Goal: Task Accomplishment & Management: Manage account settings

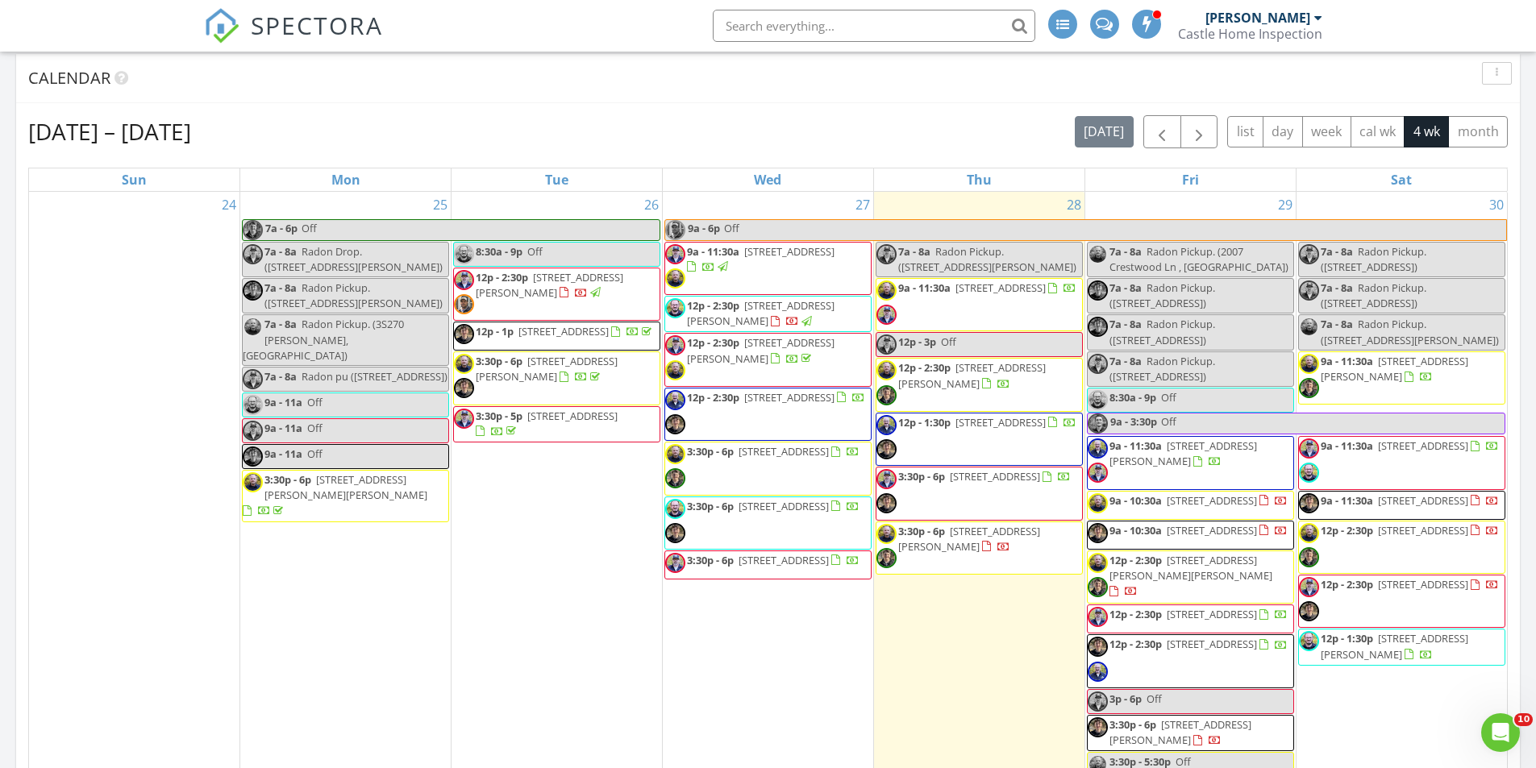
scroll to position [713, 0]
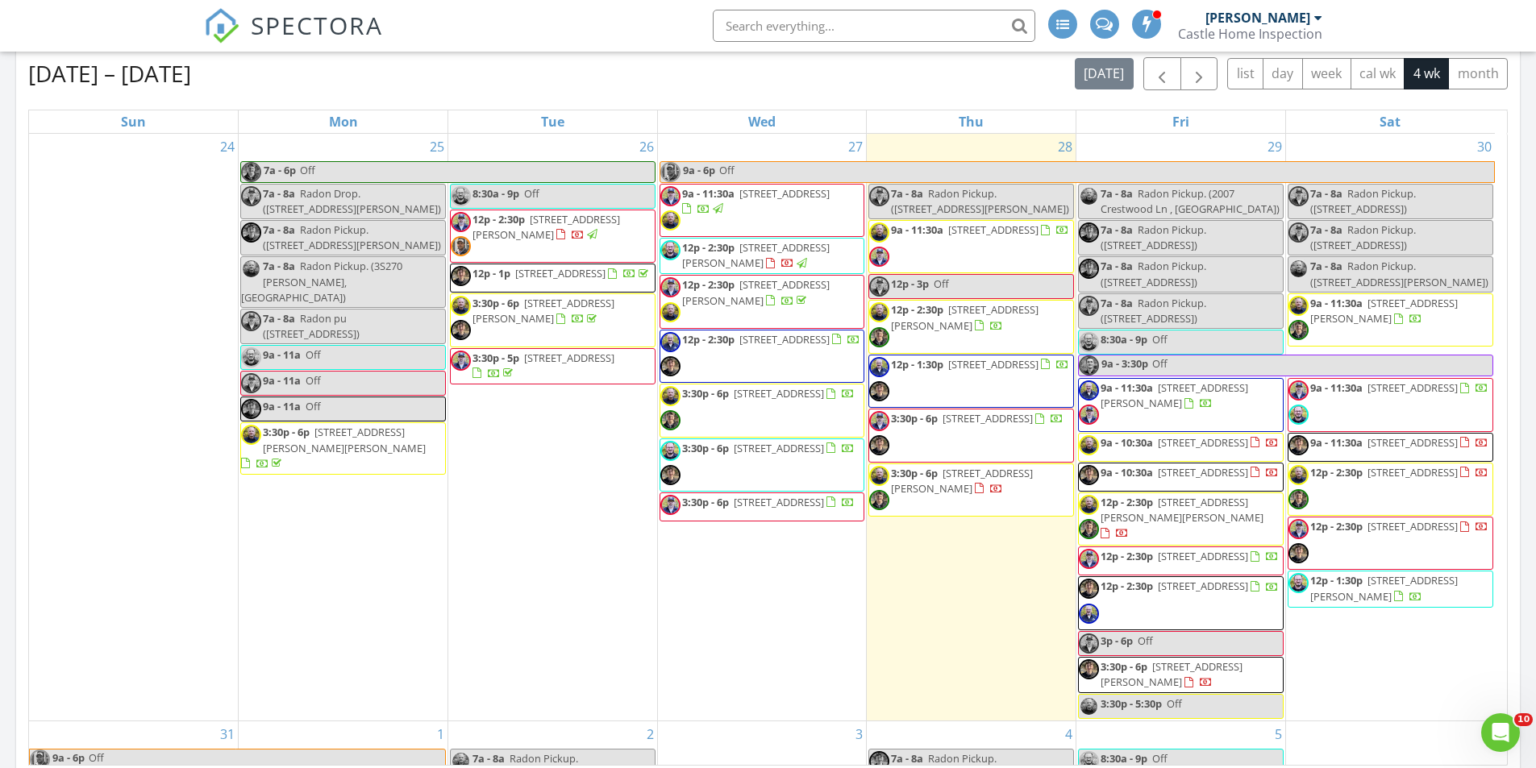
click at [1440, 453] on span "9a - 11:30a 821 N Rosewood Ave, Kankakee 60901" at bounding box center [1388, 447] width 200 height 24
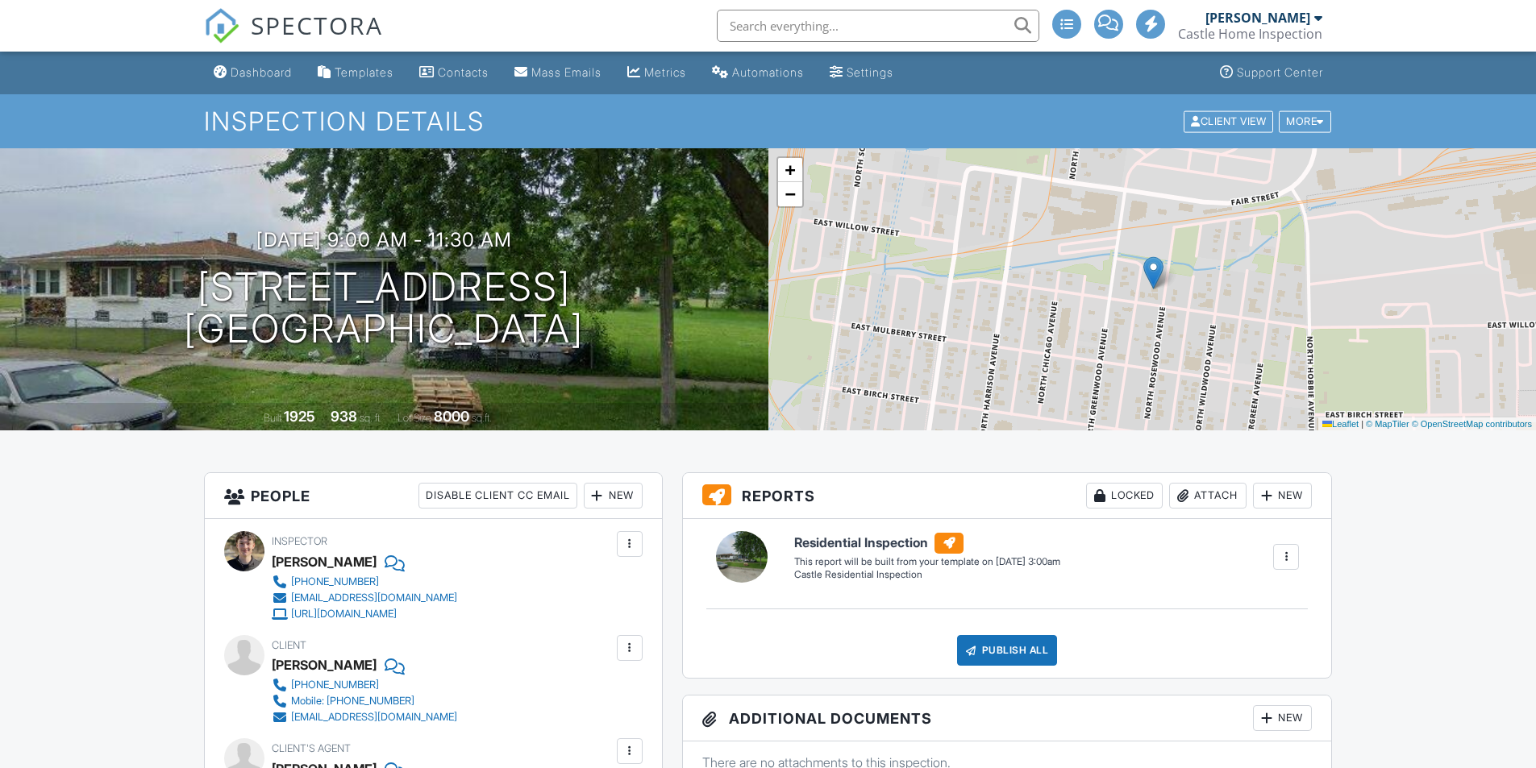
click at [609, 503] on div "New" at bounding box center [613, 496] width 59 height 26
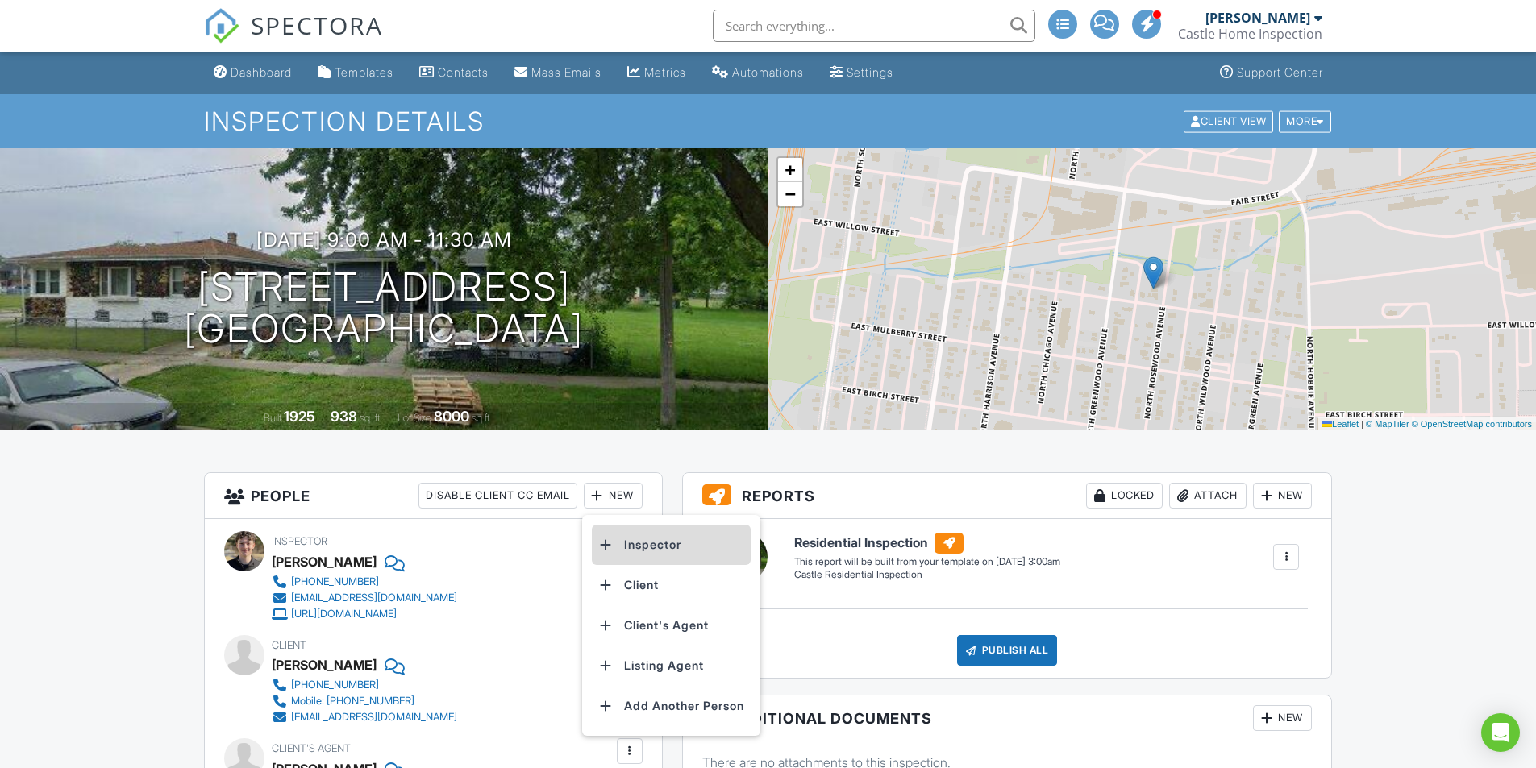
click at [647, 553] on li "Inspector" at bounding box center [671, 545] width 159 height 40
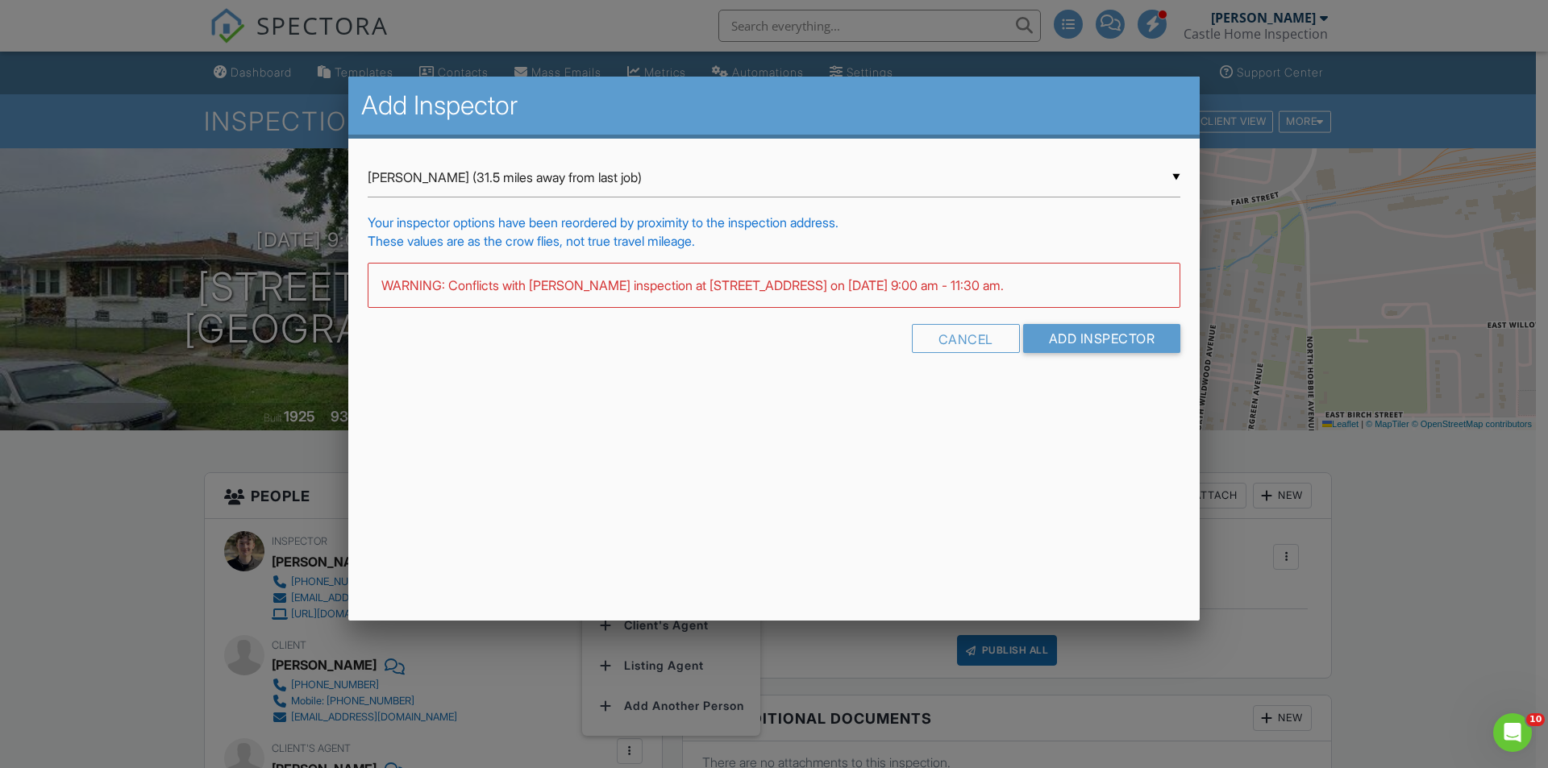
click at [888, 174] on div "▼ Evan Bauman (31.5 miles away from last job) Evan Bauman (31.5 miles away from…" at bounding box center [774, 178] width 813 height 40
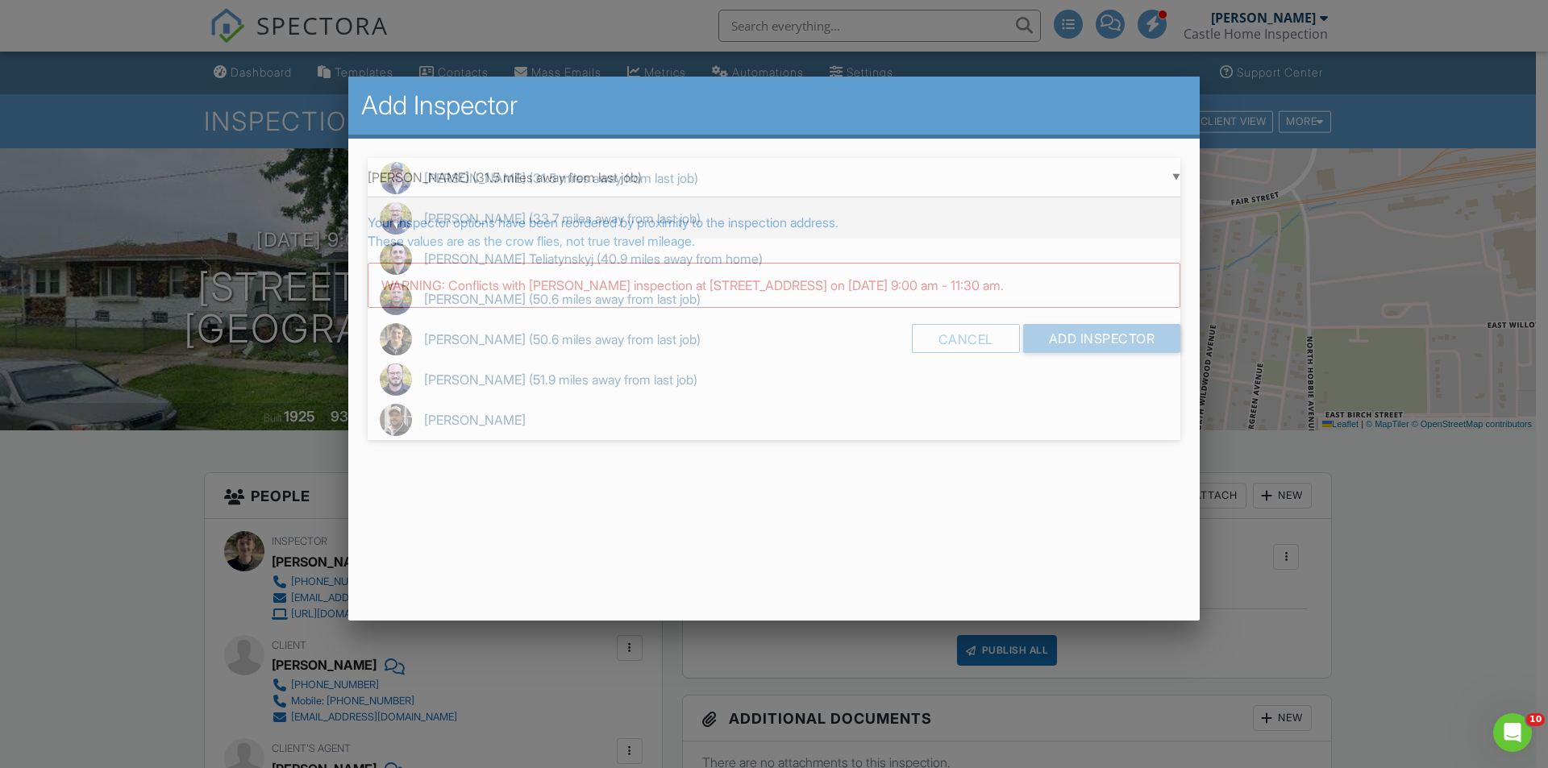
click at [532, 218] on span "Dan Holzer (33.7 miles away from last job)" at bounding box center [774, 218] width 813 height 40
type input "Dan Holzer (33.7 miles away from last job)"
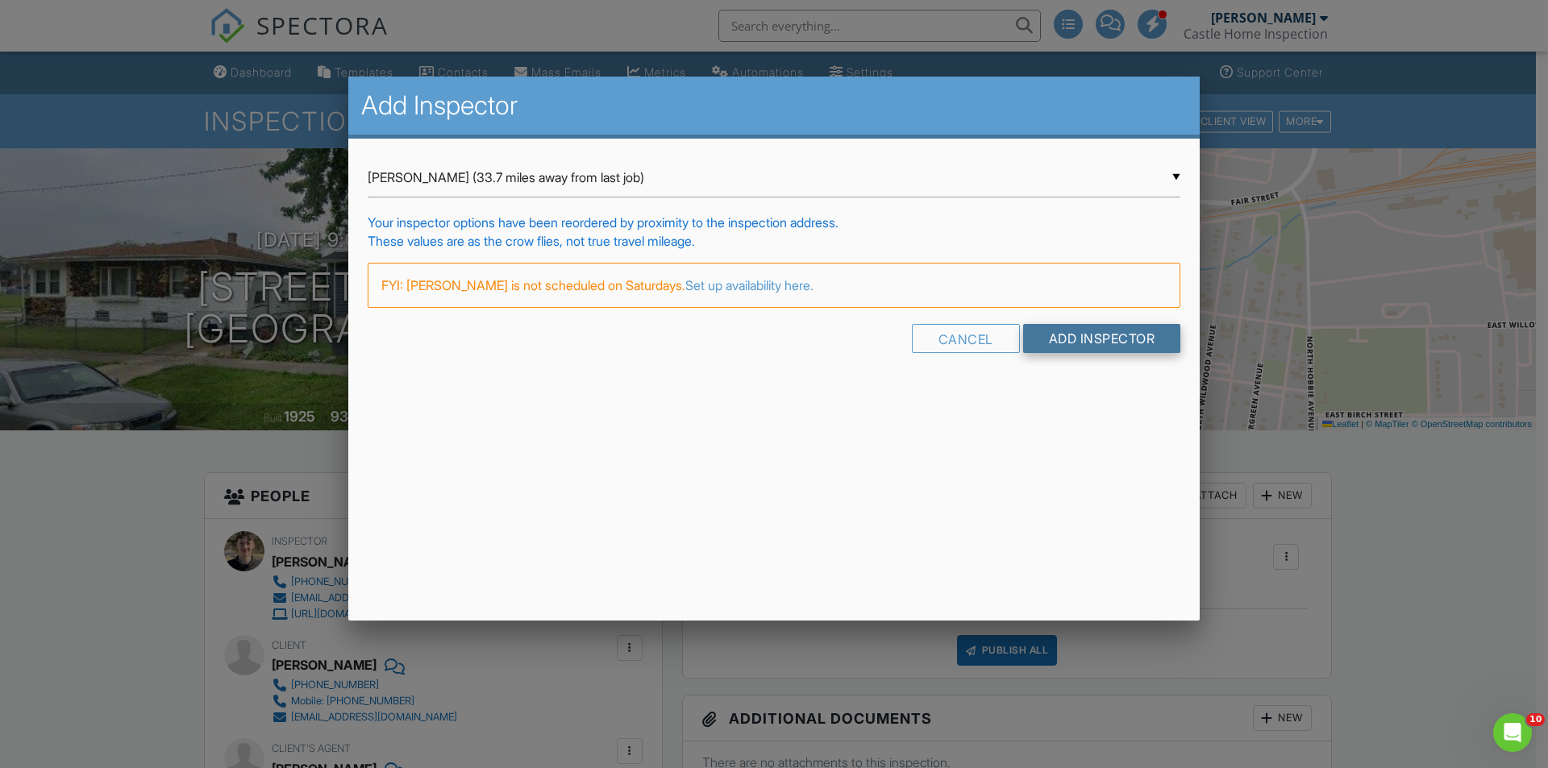
click at [1048, 341] on input "Add Inspector" at bounding box center [1102, 338] width 158 height 29
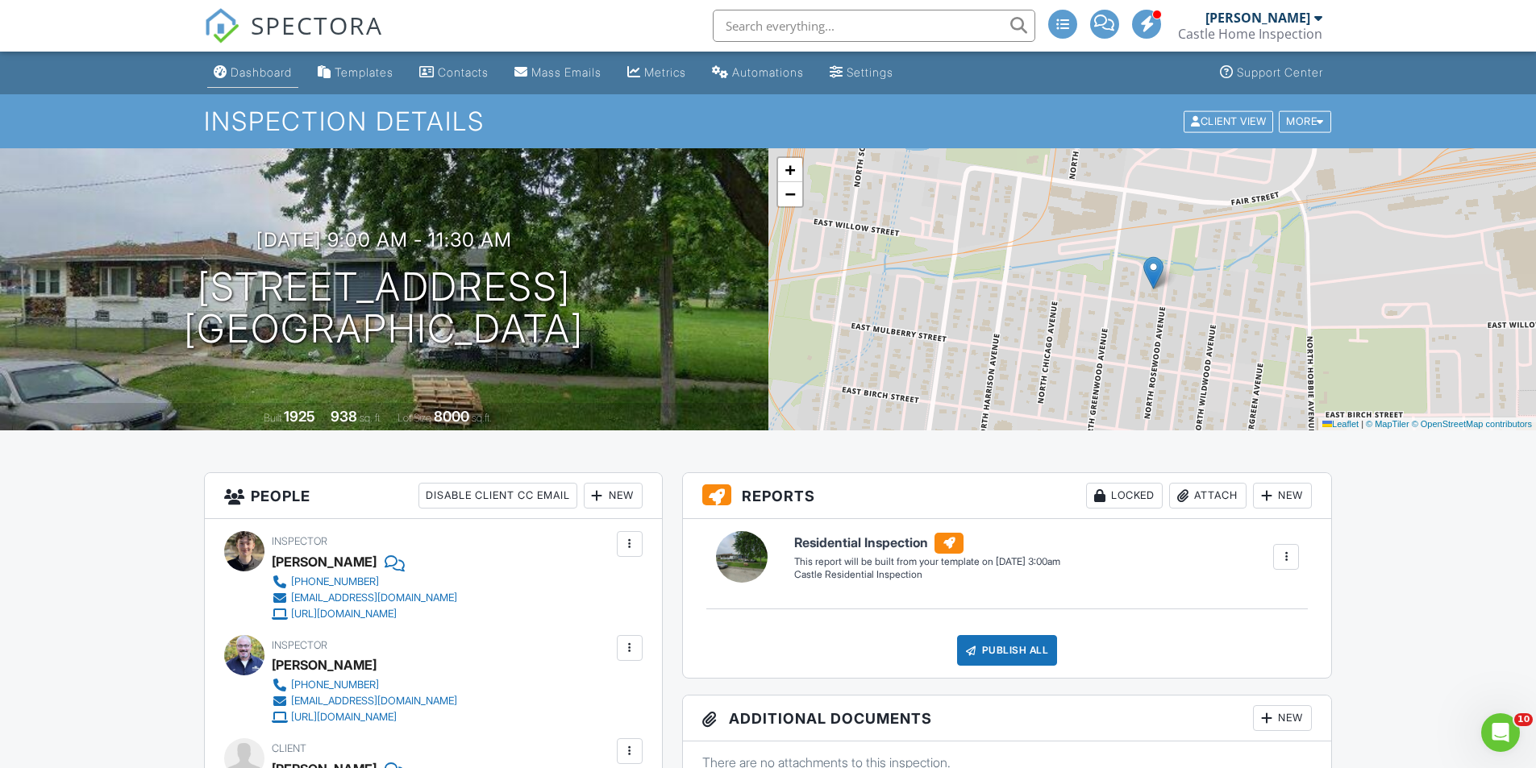
click at [263, 74] on div "Dashboard" at bounding box center [261, 72] width 61 height 14
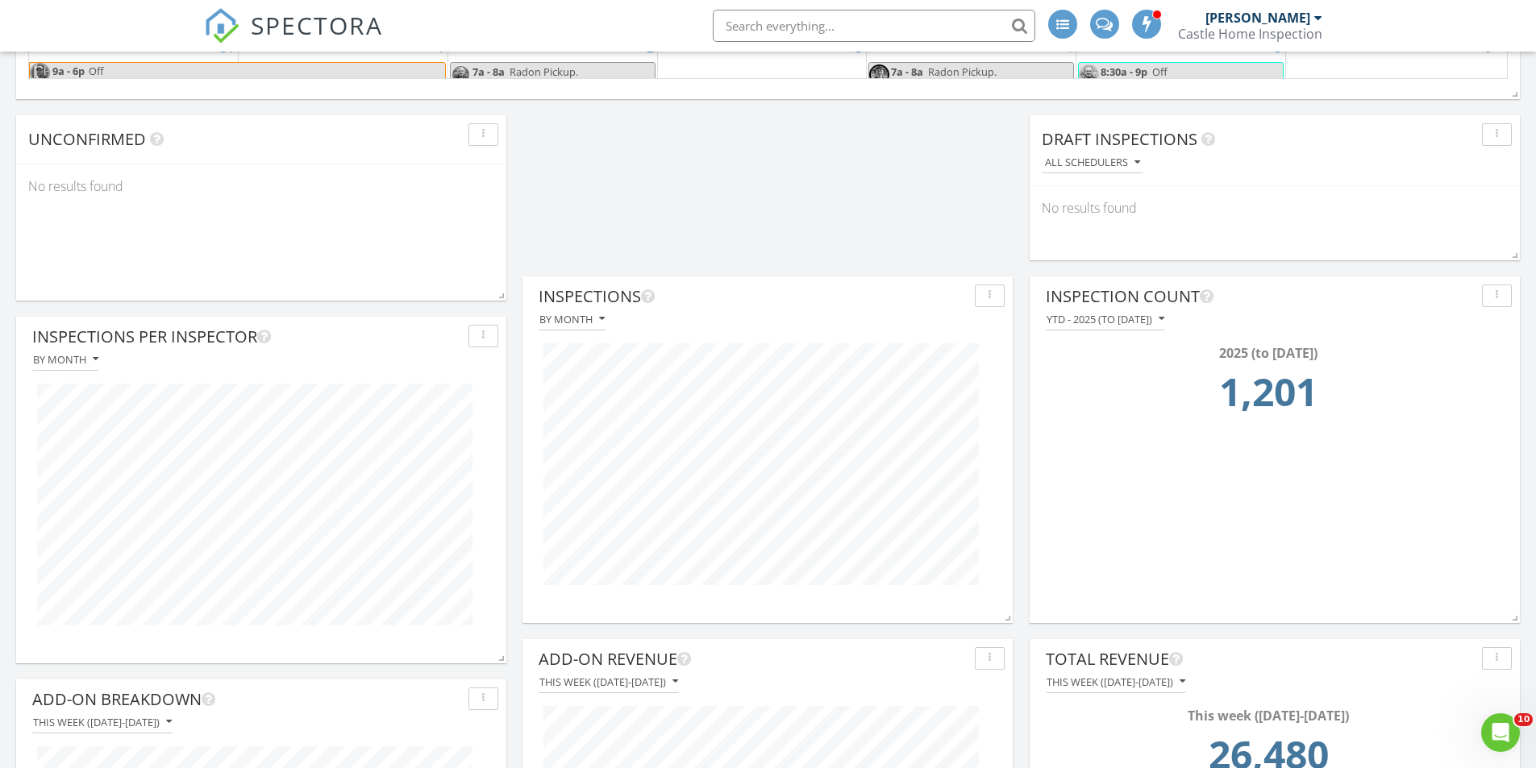
scroll to position [1406, 0]
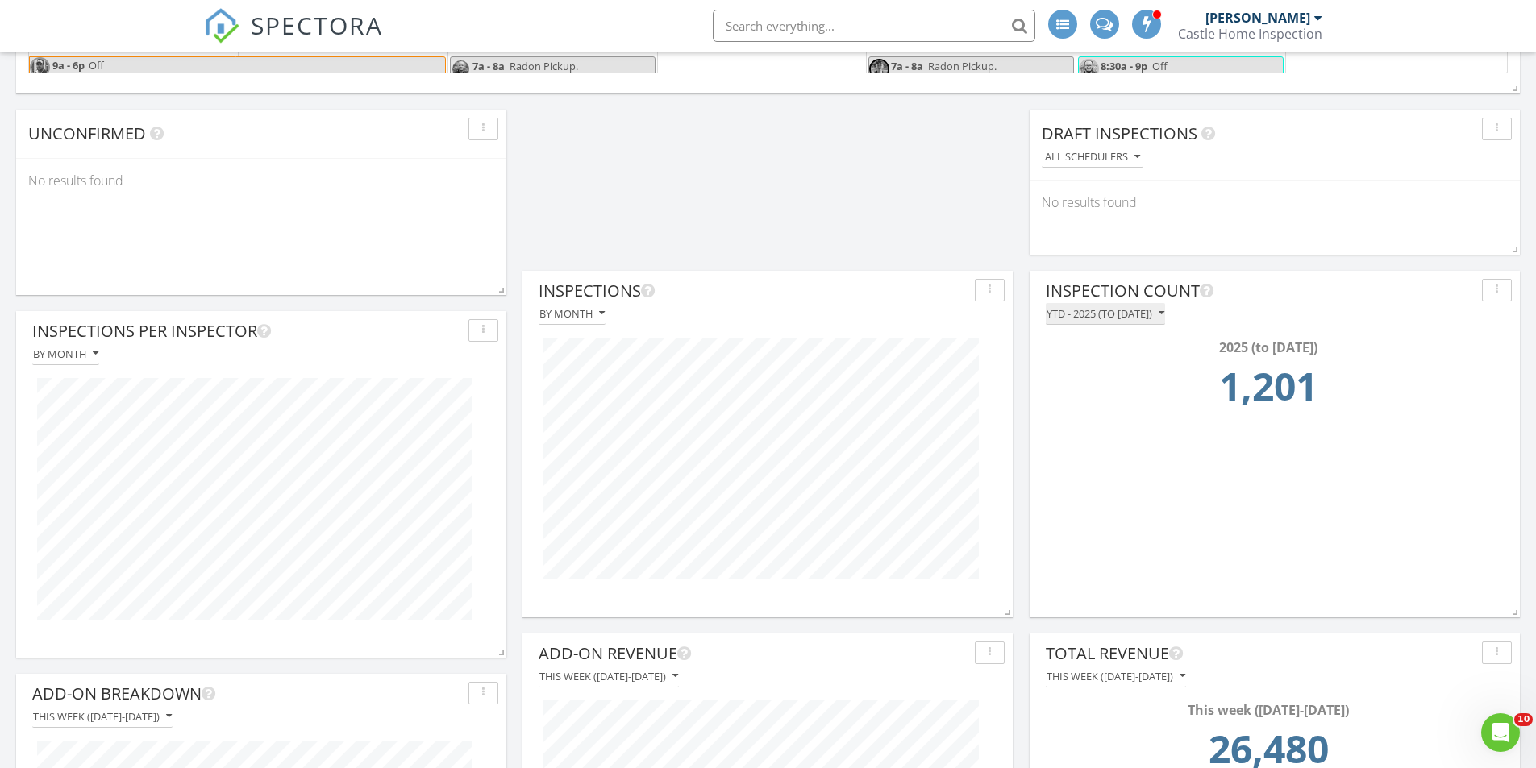
click at [1054, 314] on div "YTD - 2025 (to [DATE])" at bounding box center [1105, 313] width 118 height 11
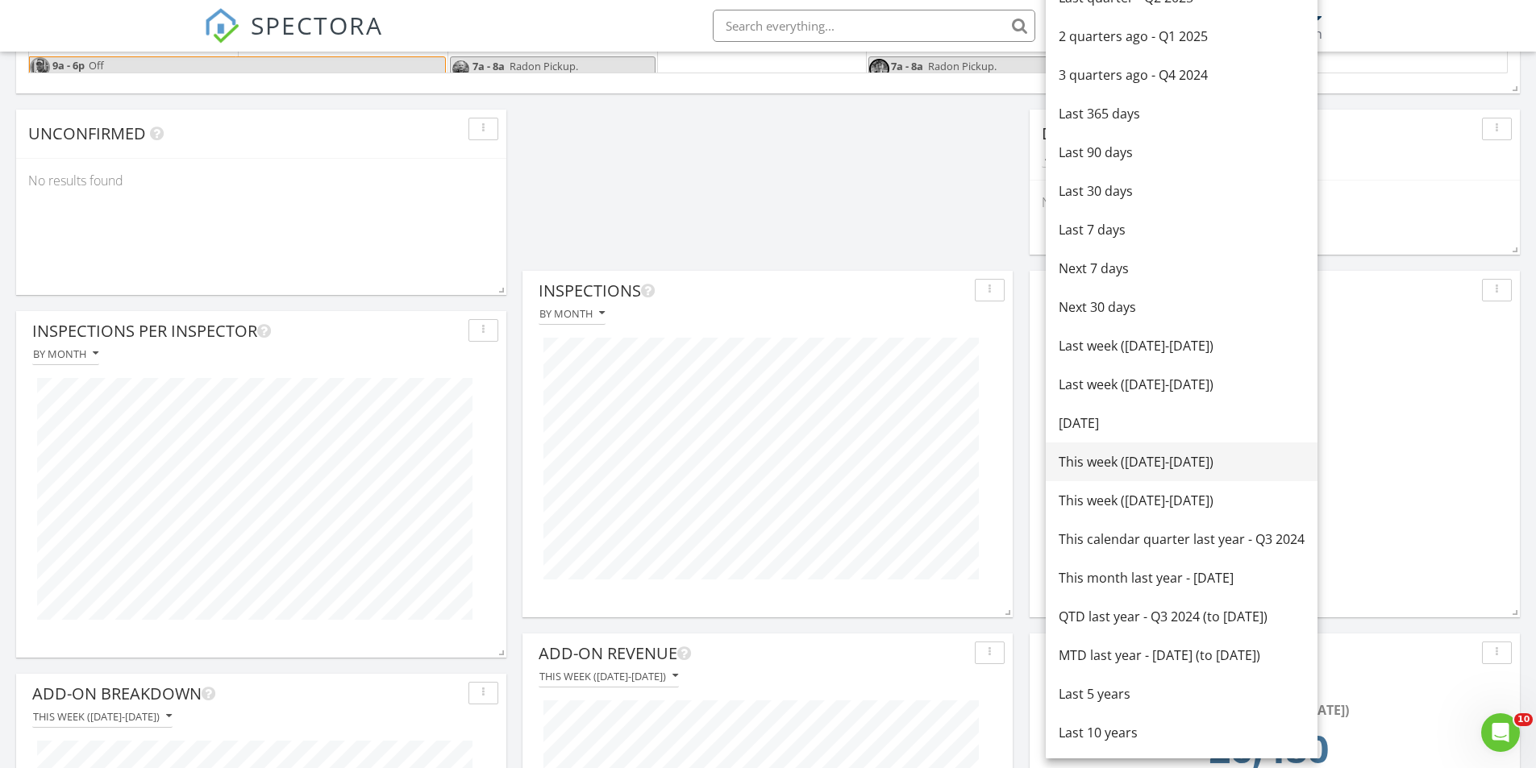
click at [1088, 468] on div "This week ([DATE]-[DATE])" at bounding box center [1181, 461] width 246 height 19
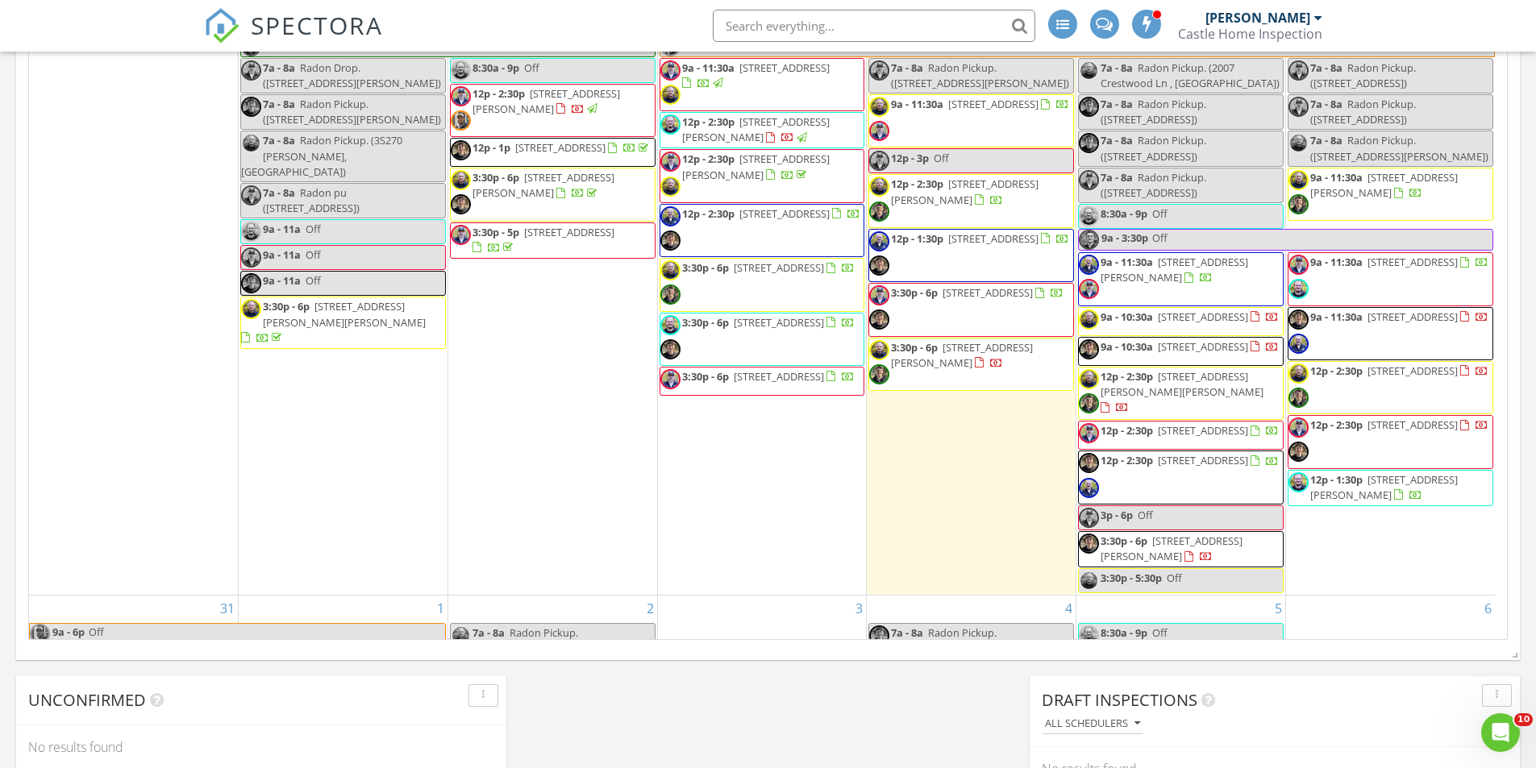
scroll to position [813, 0]
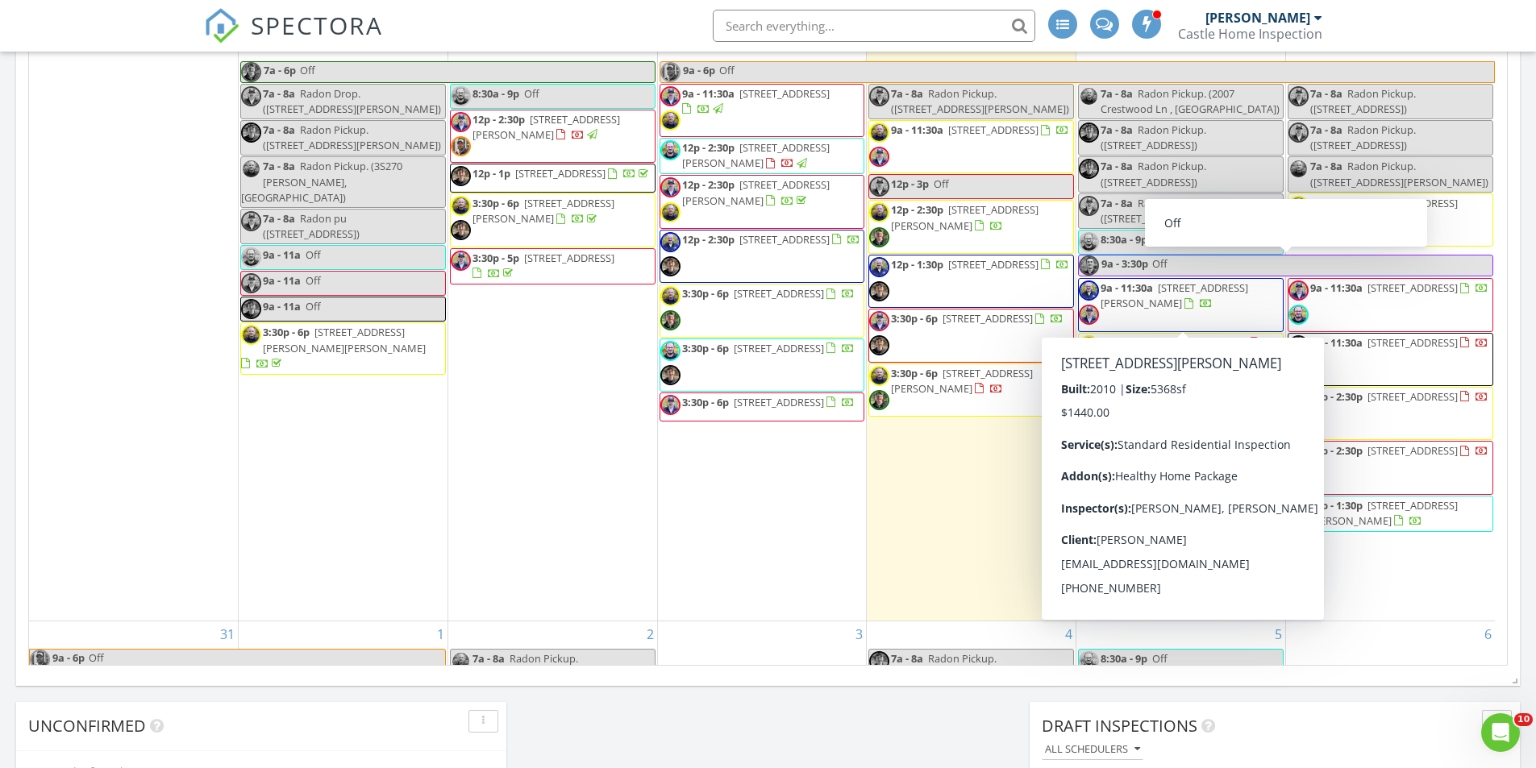
click at [1179, 311] on span "9a - 11:30a 670 Revere Rd, Glen Ellyn 60137" at bounding box center [1181, 305] width 204 height 48
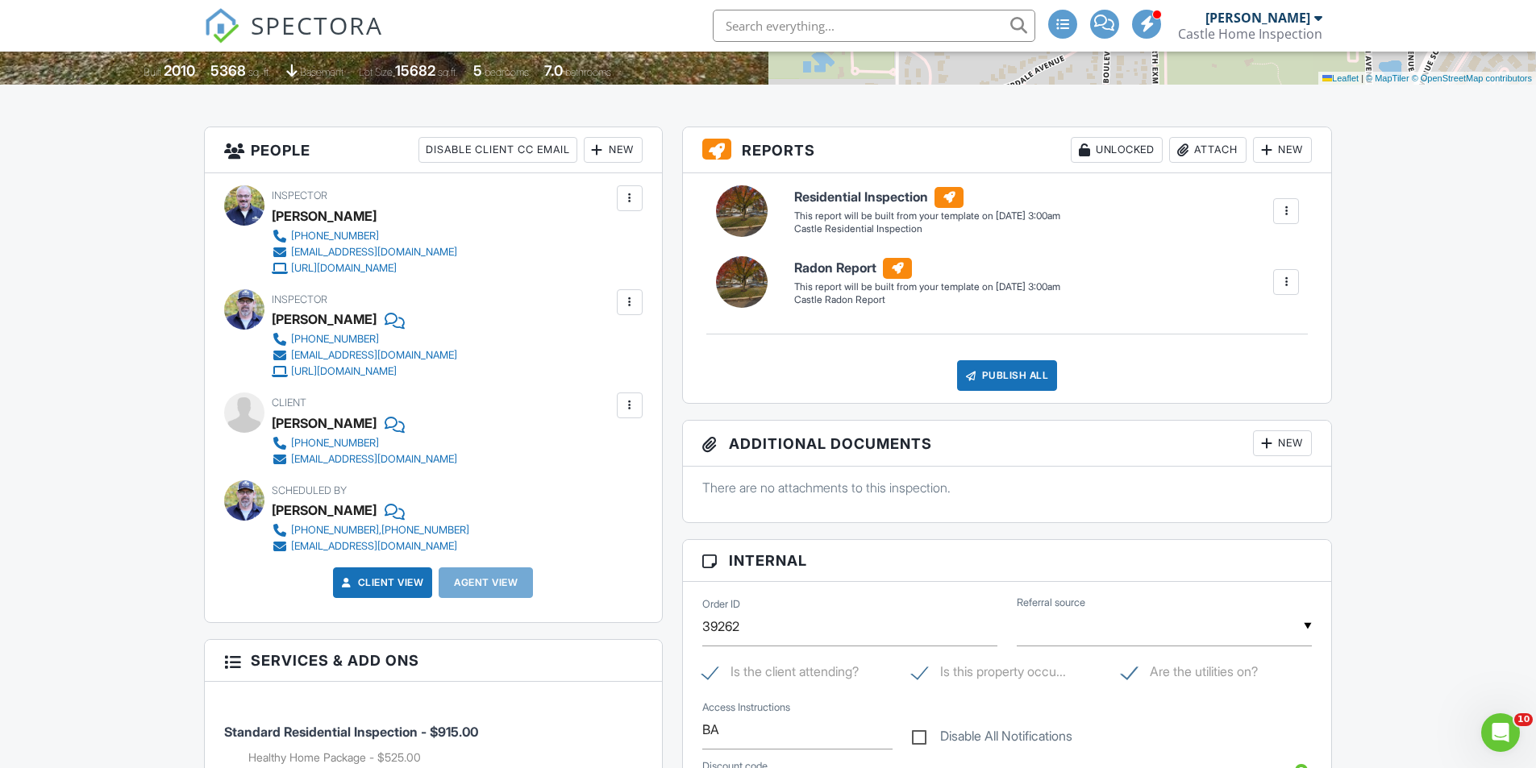
scroll to position [339, 0]
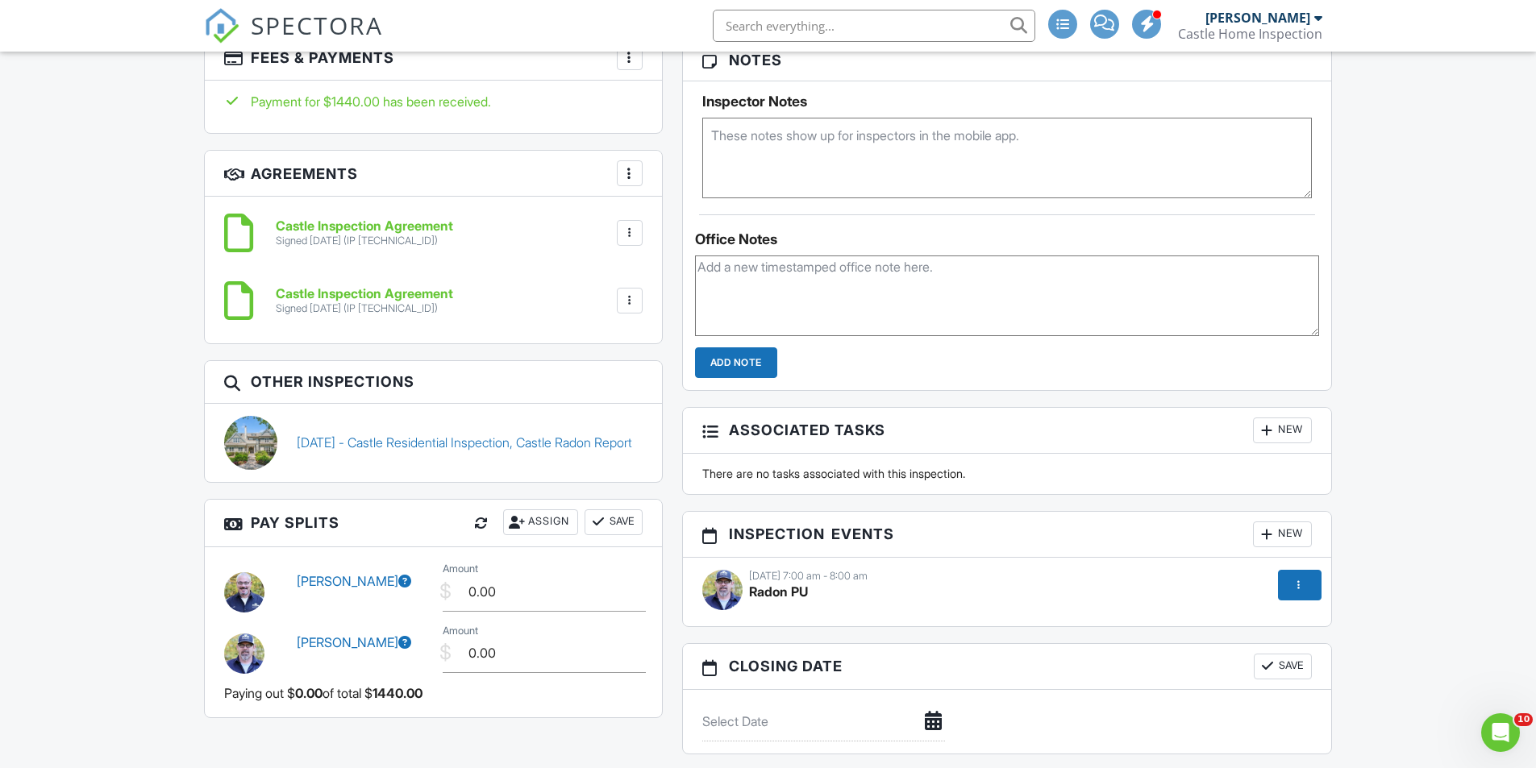
scroll to position [0, 0]
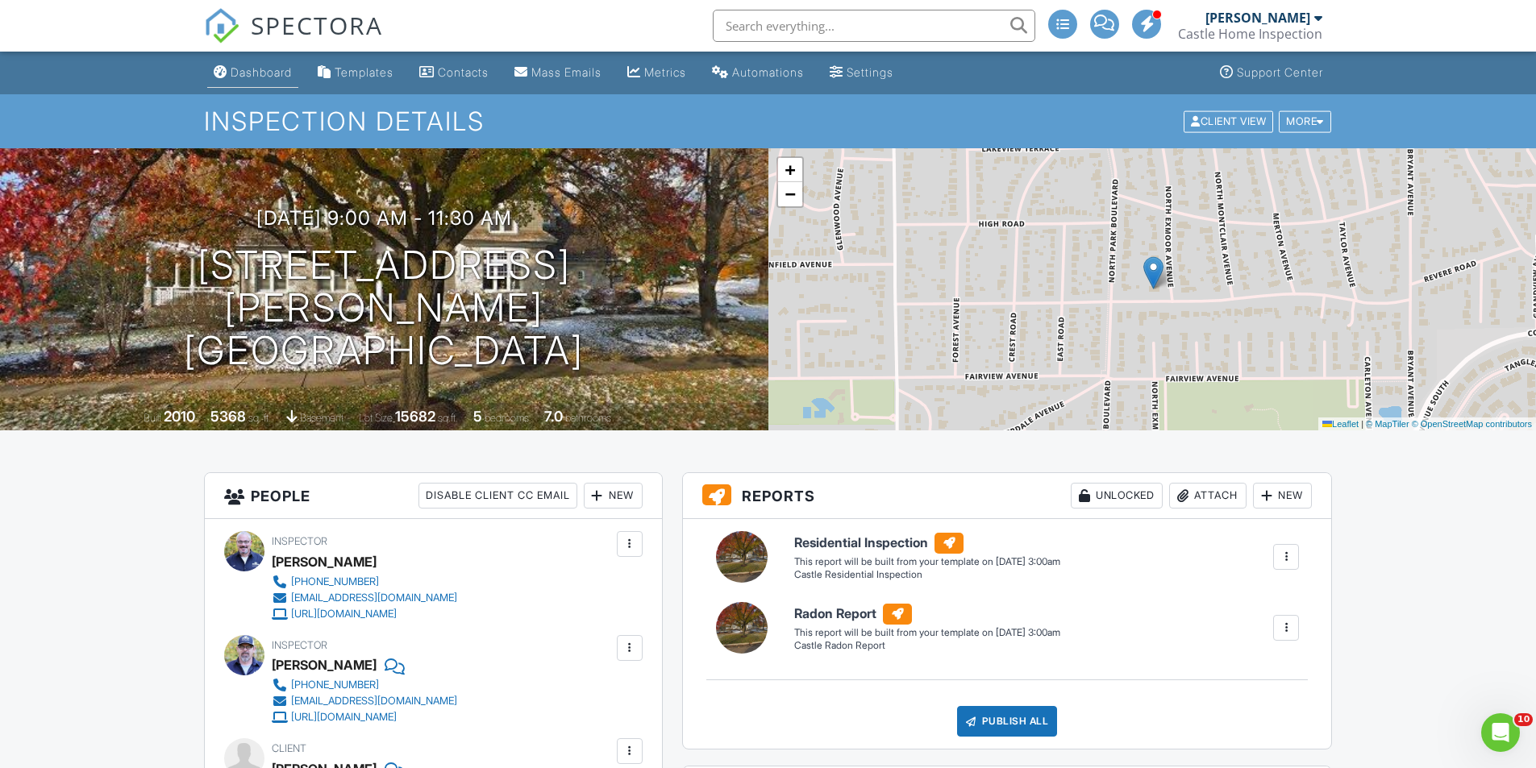
click at [254, 69] on div "Dashboard" at bounding box center [261, 72] width 61 height 14
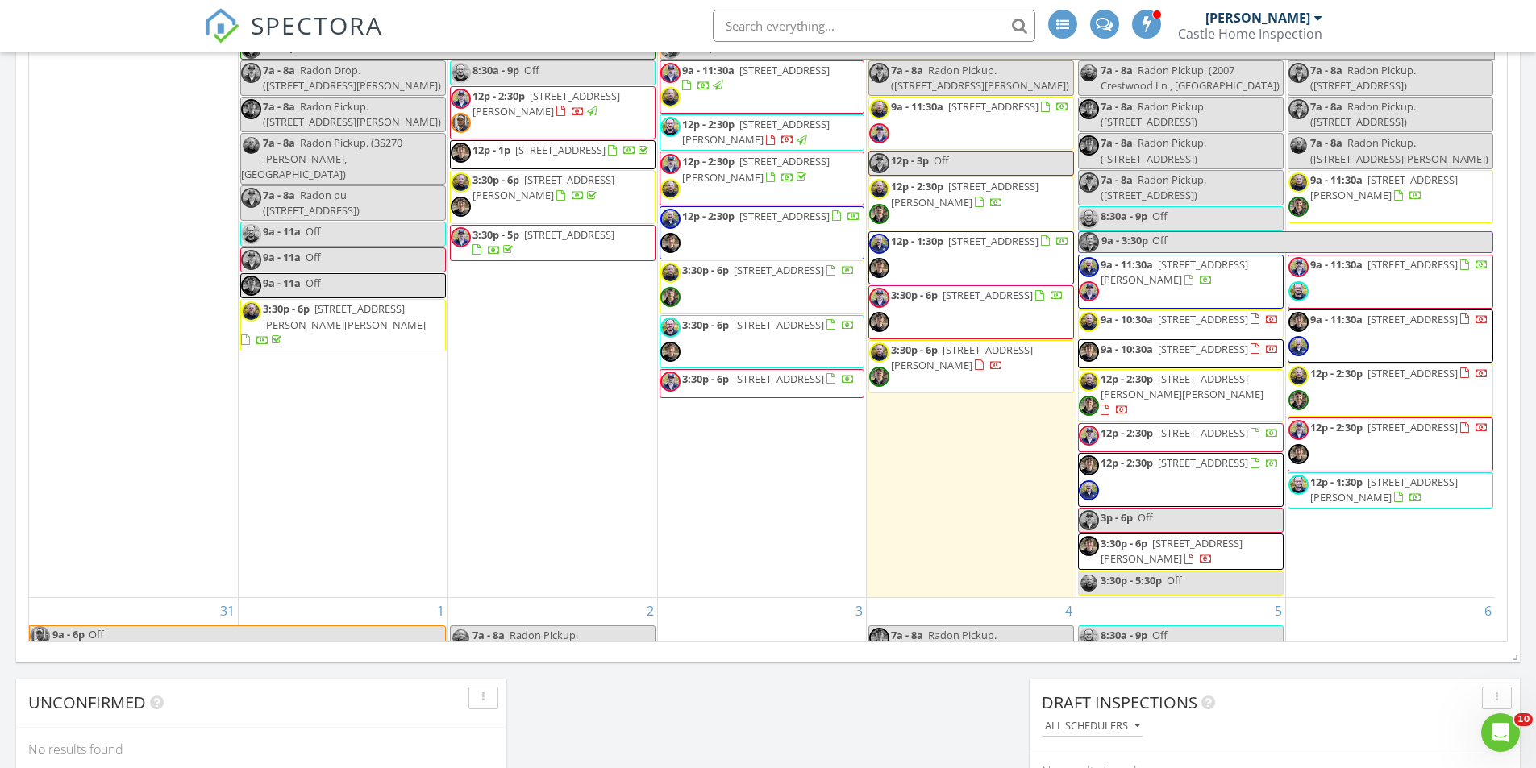
scroll to position [841, 0]
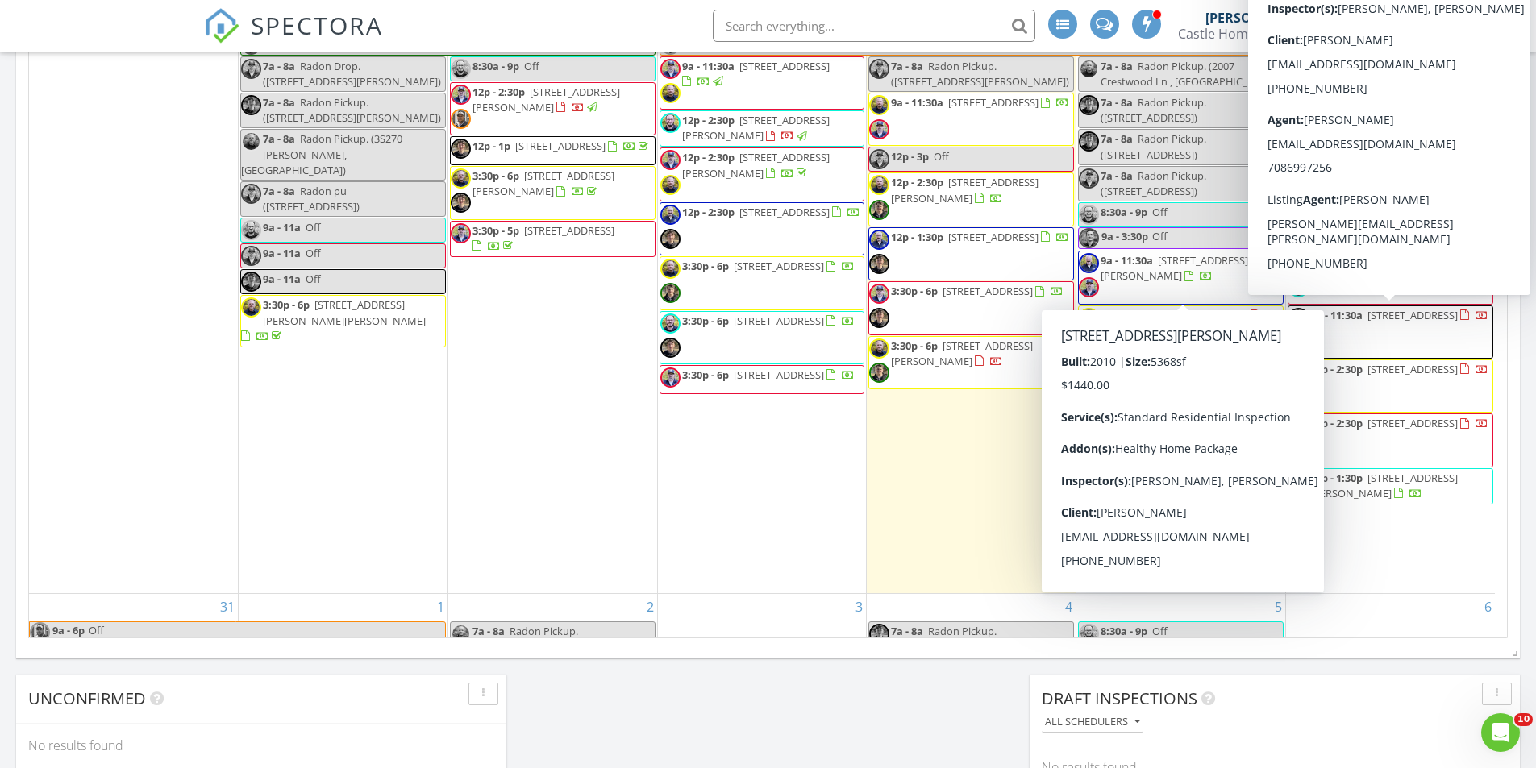
click at [1188, 287] on span "9a - 11:30a 670 Revere Rd, Glen Ellyn 60137" at bounding box center [1181, 277] width 204 height 48
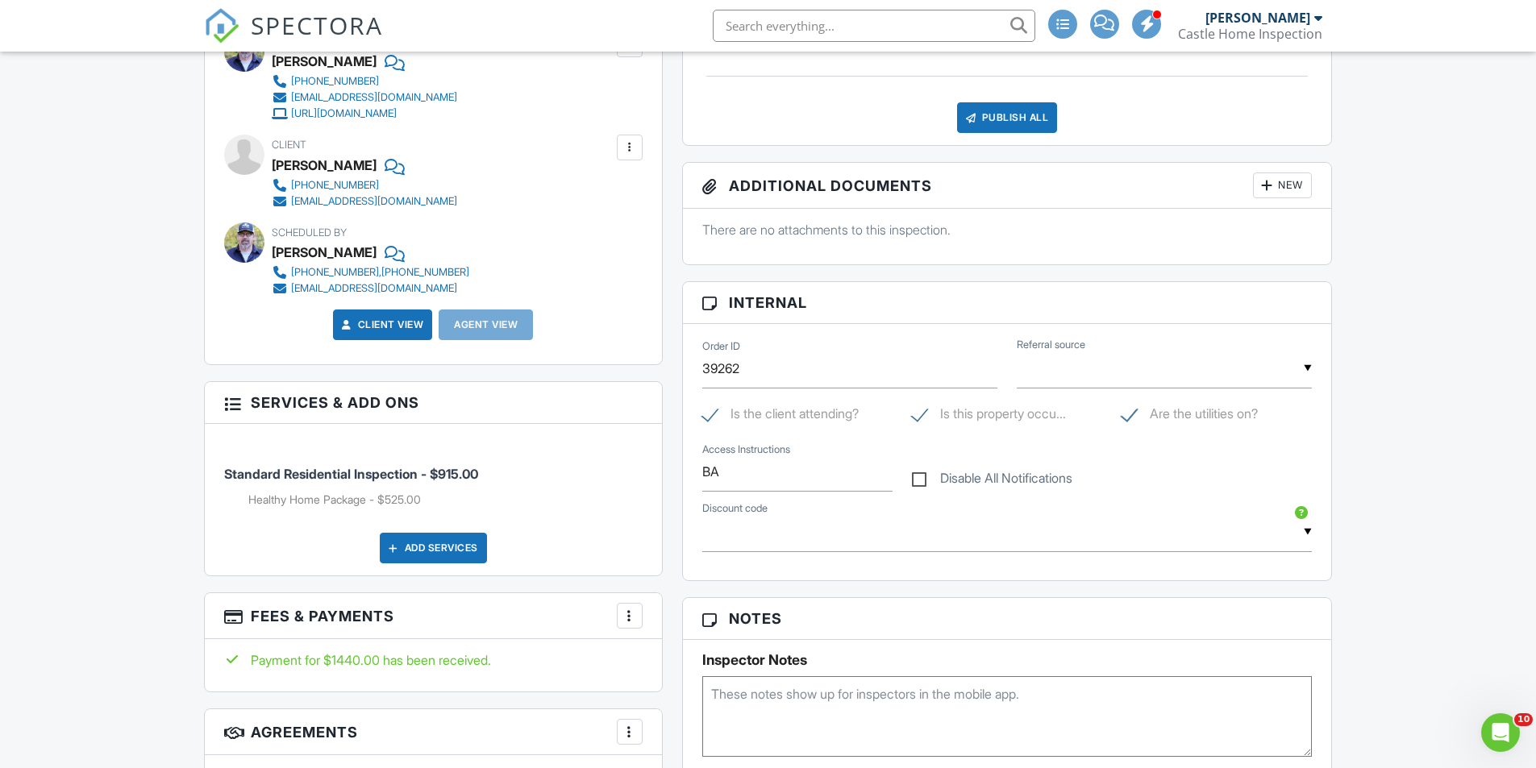
scroll to position [765, 0]
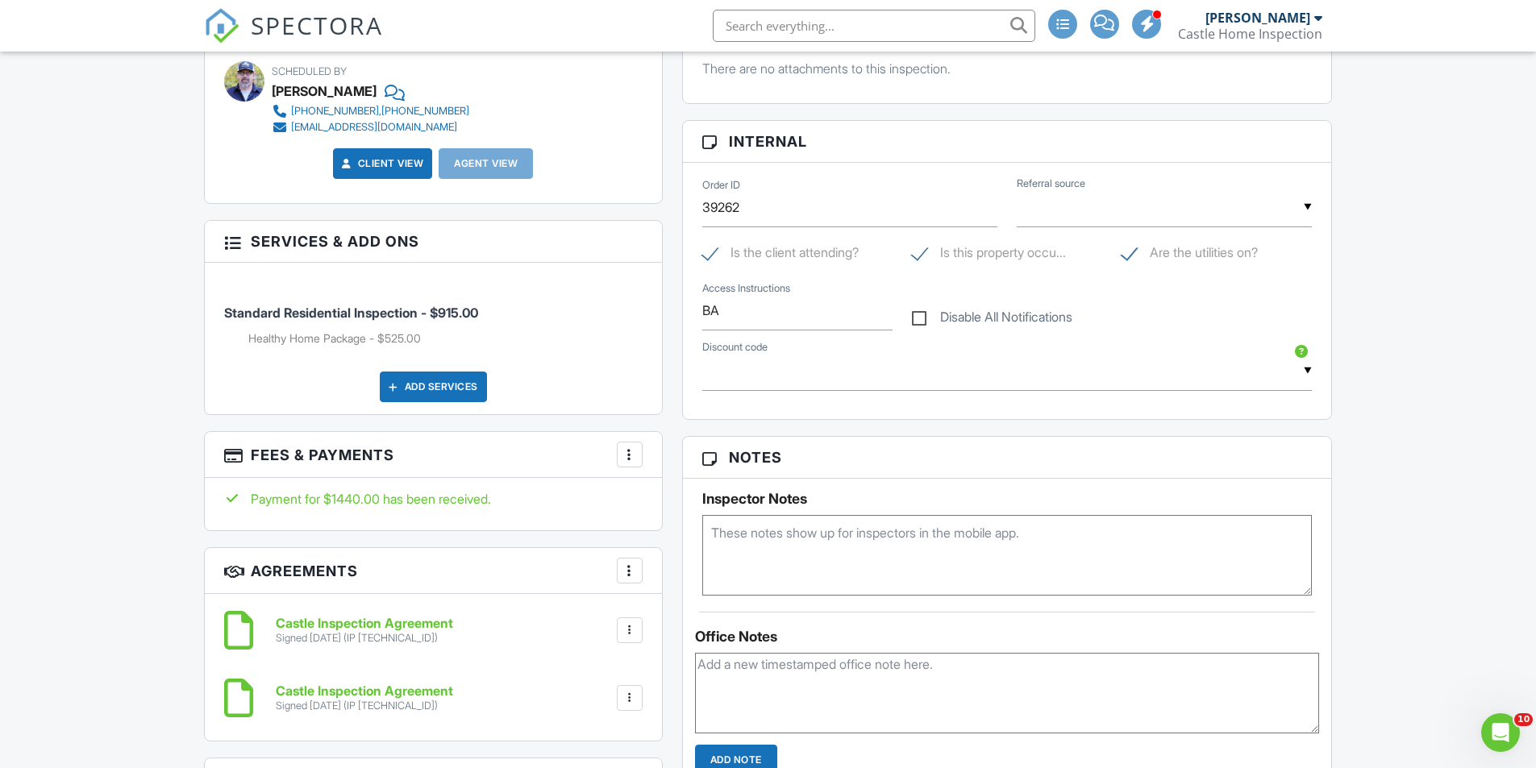
drag, startPoint x: 1543, startPoint y: 135, endPoint x: 1547, endPoint y: 285, distance: 150.8
click at [1535, 285] on html "SPECTORA [PERSON_NAME] Castle Home Inspection Role: Inspector Dashboard New Ins…" at bounding box center [768, 716] width 1536 height 2962
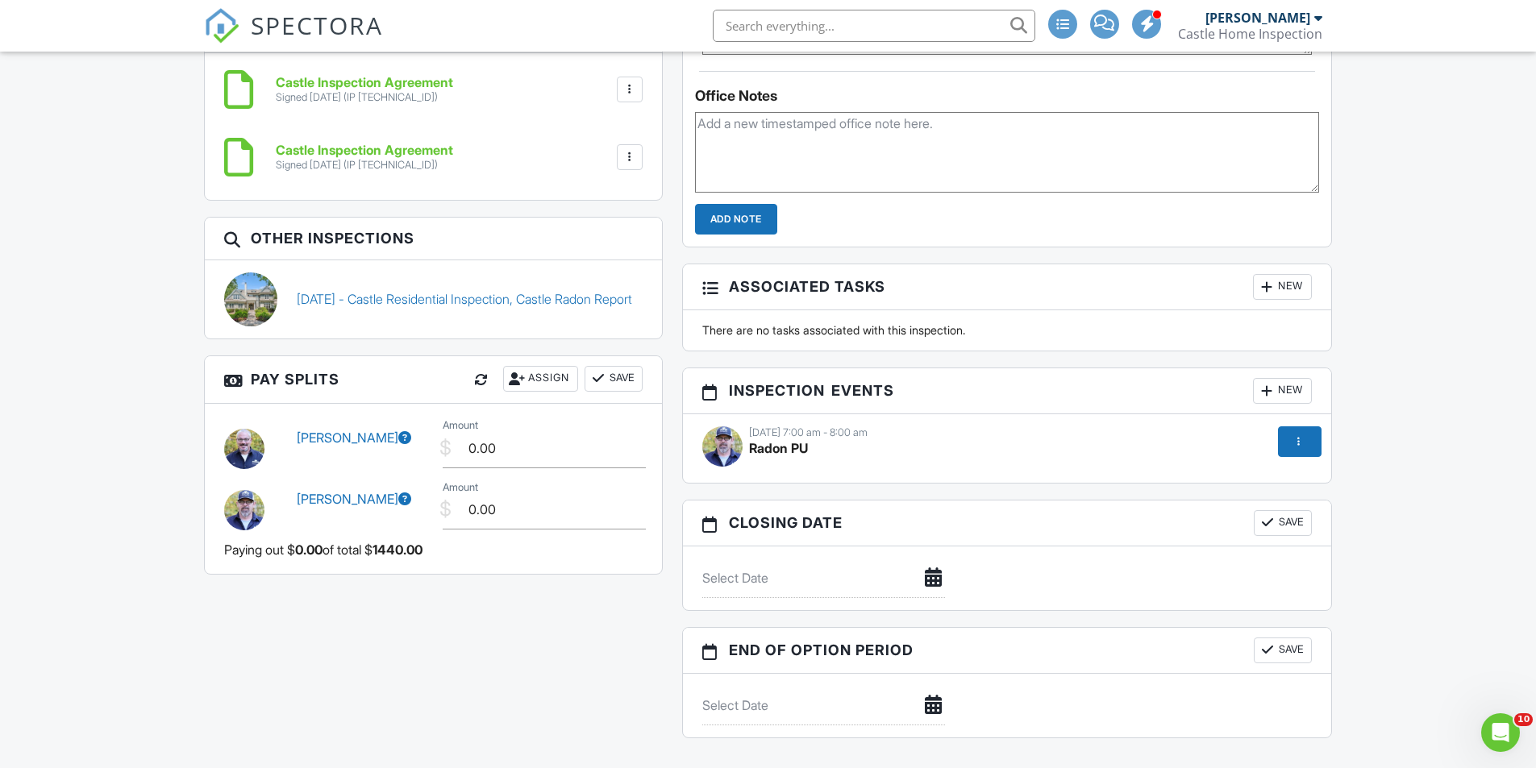
scroll to position [1333, 0]
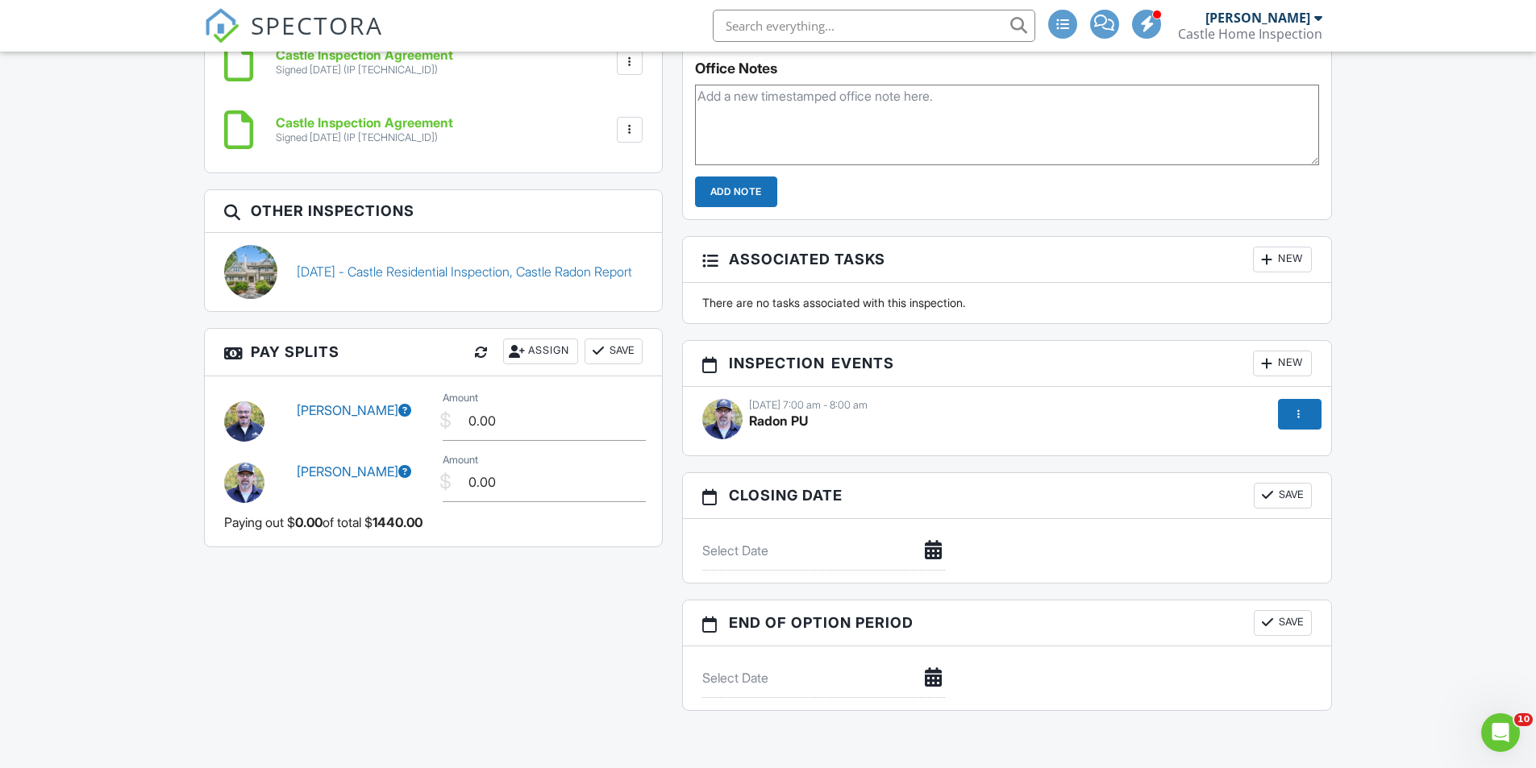
click at [244, 272] on div at bounding box center [251, 272] width 54 height 54
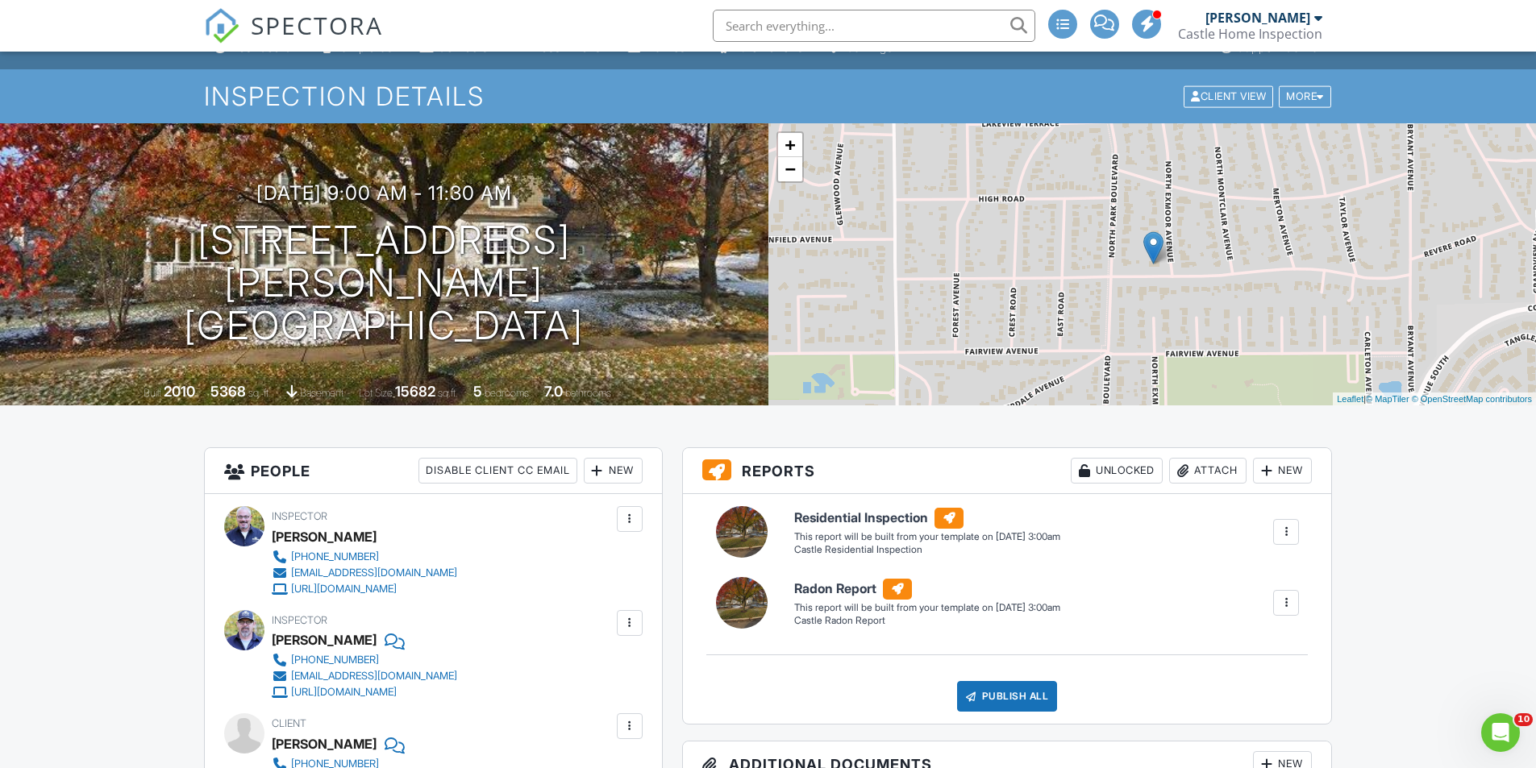
scroll to position [0, 0]
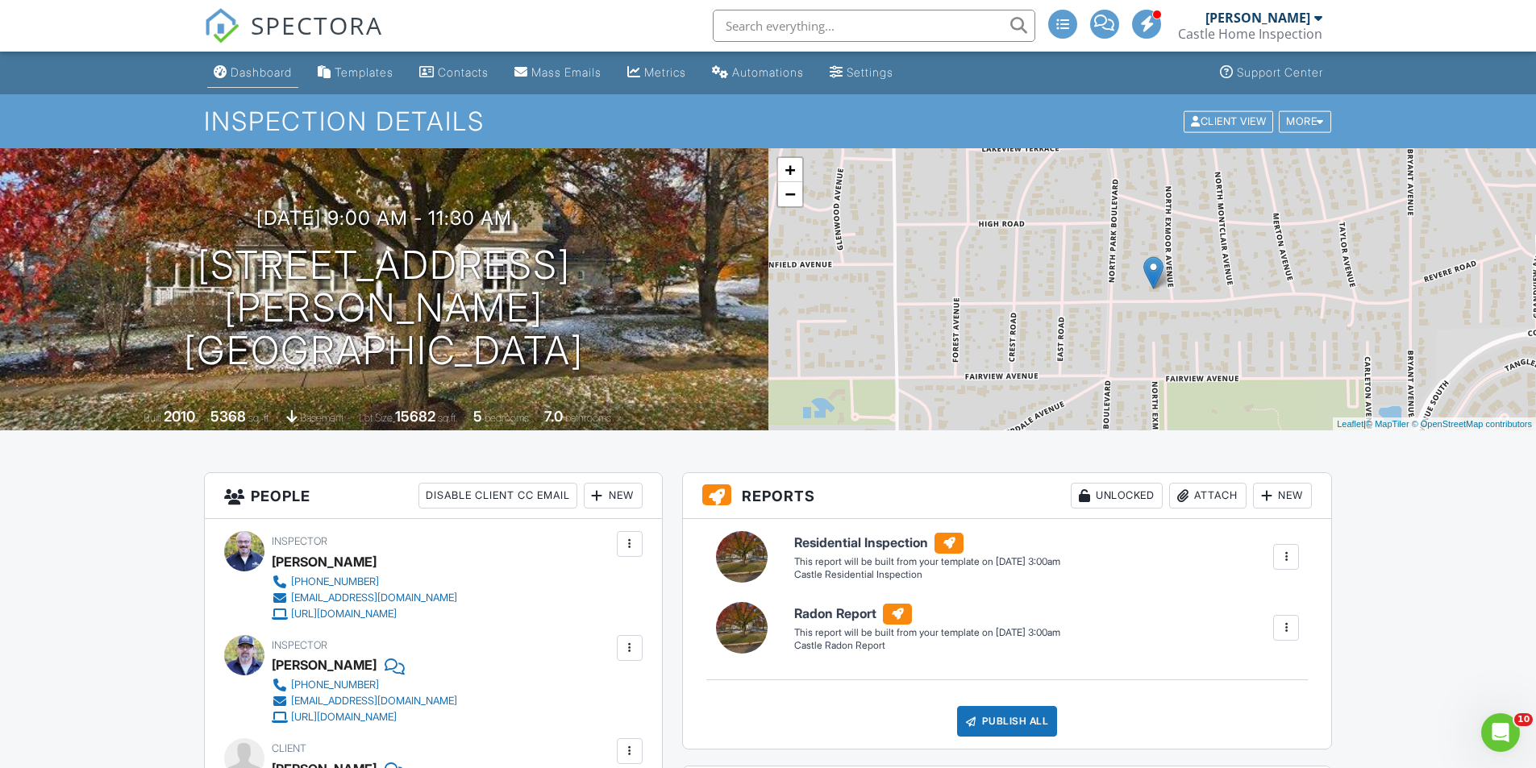
click at [251, 75] on div "Dashboard" at bounding box center [261, 72] width 61 height 14
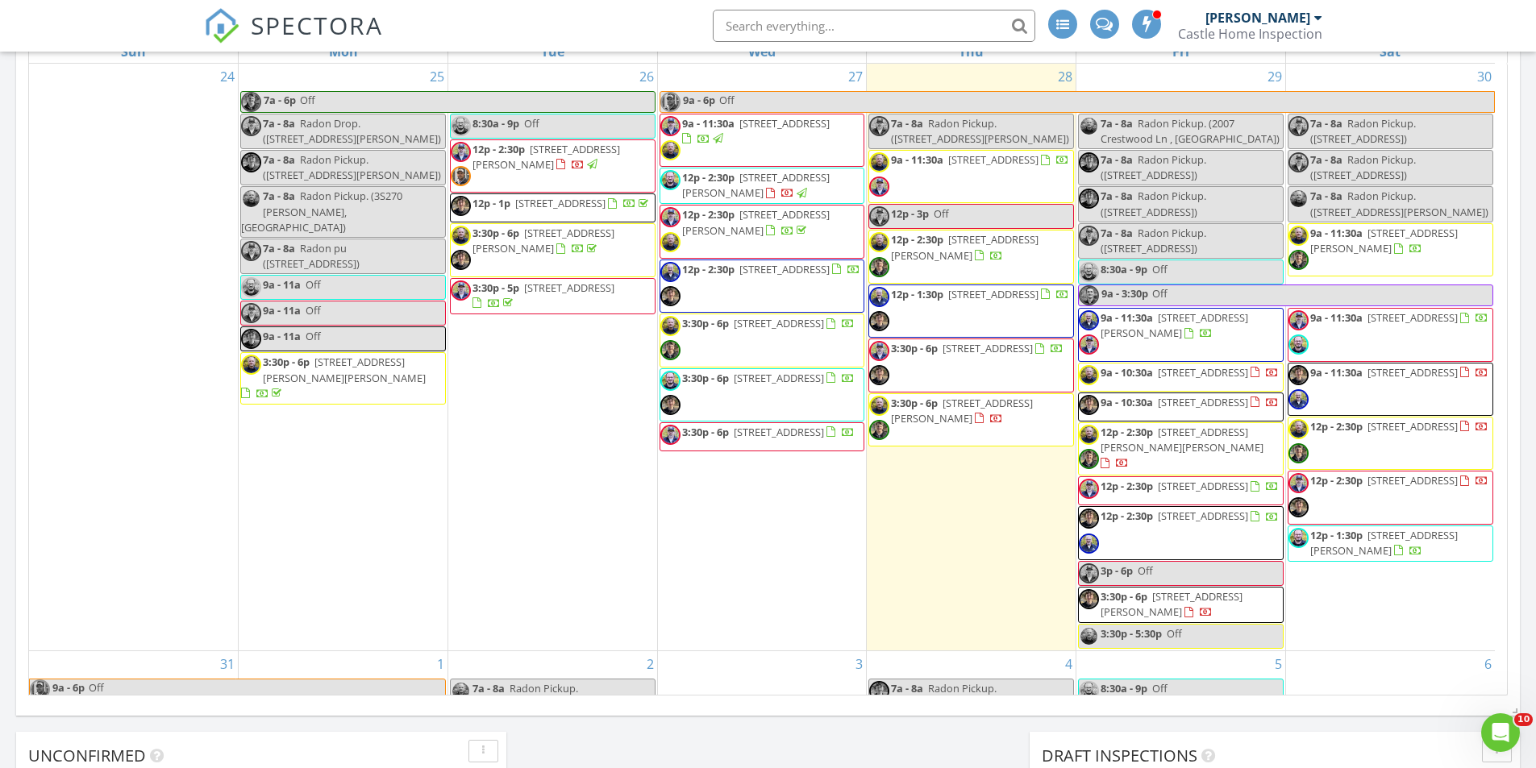
scroll to position [755, 0]
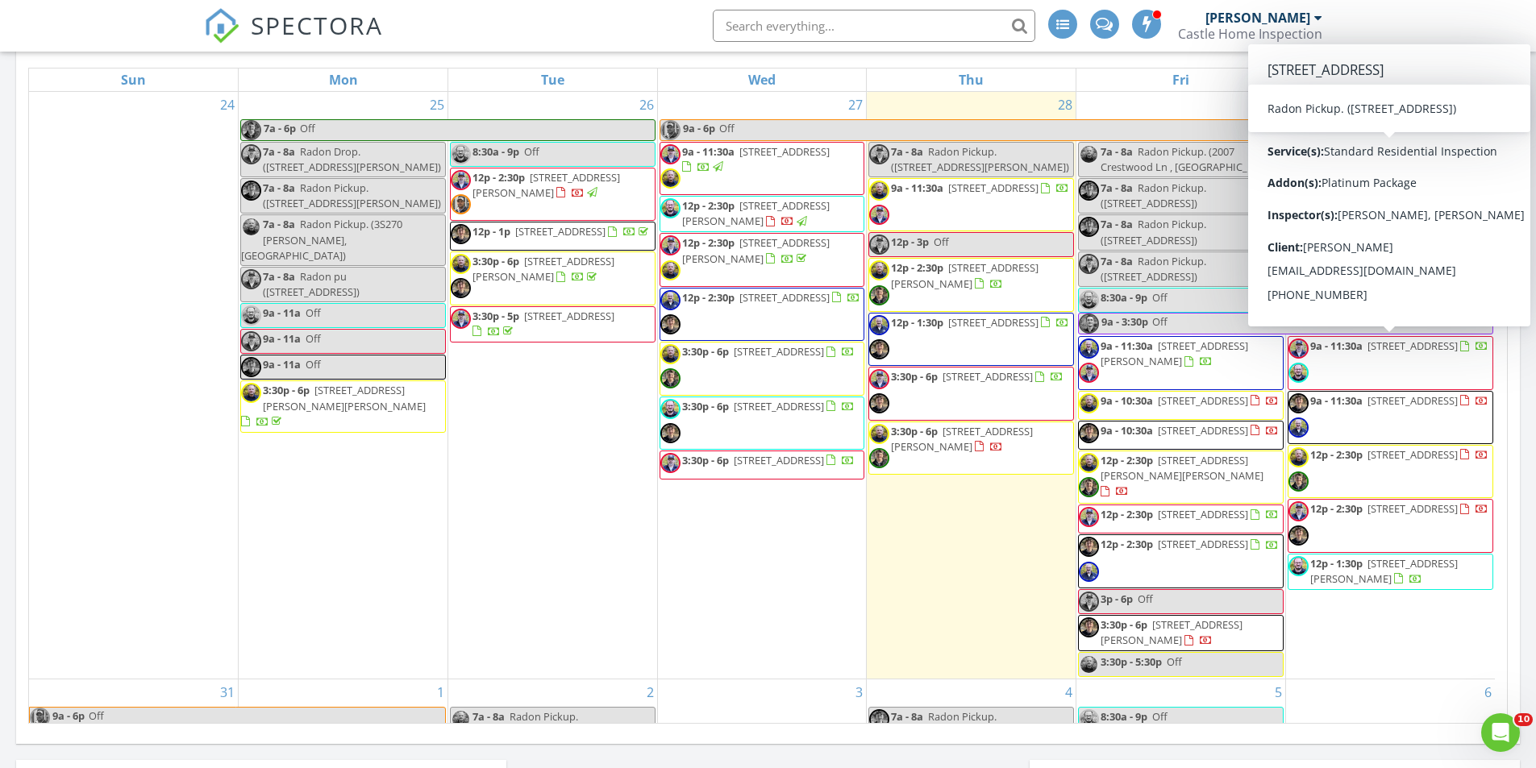
click at [597, 20] on div "SPECTORA Dan Holzer Castle Home Inspection Role: Inspector Dashboard New Inspec…" at bounding box center [768, 26] width 1129 height 52
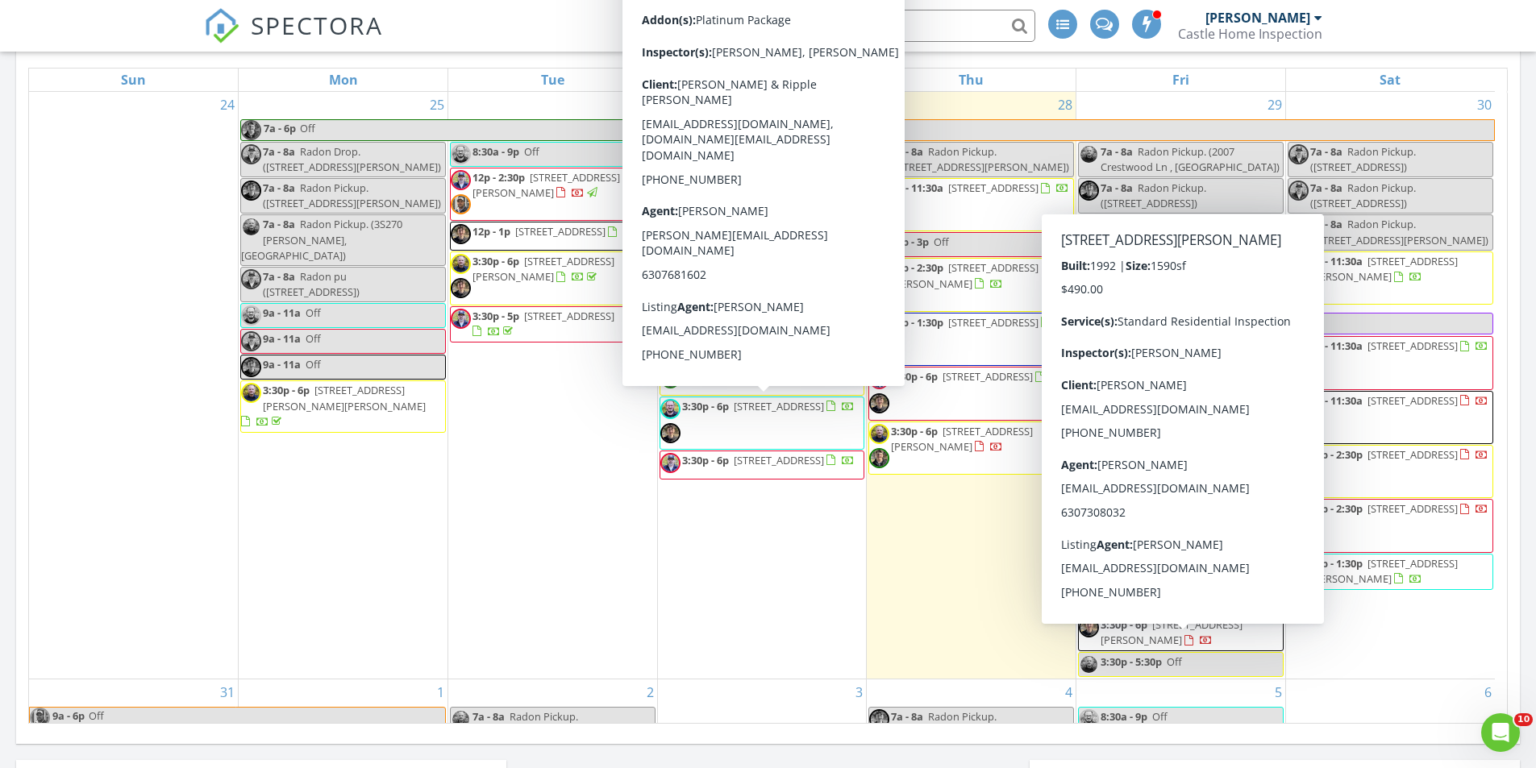
click at [1154, 647] on span "[STREET_ADDRESS][PERSON_NAME]" at bounding box center [1171, 632] width 142 height 30
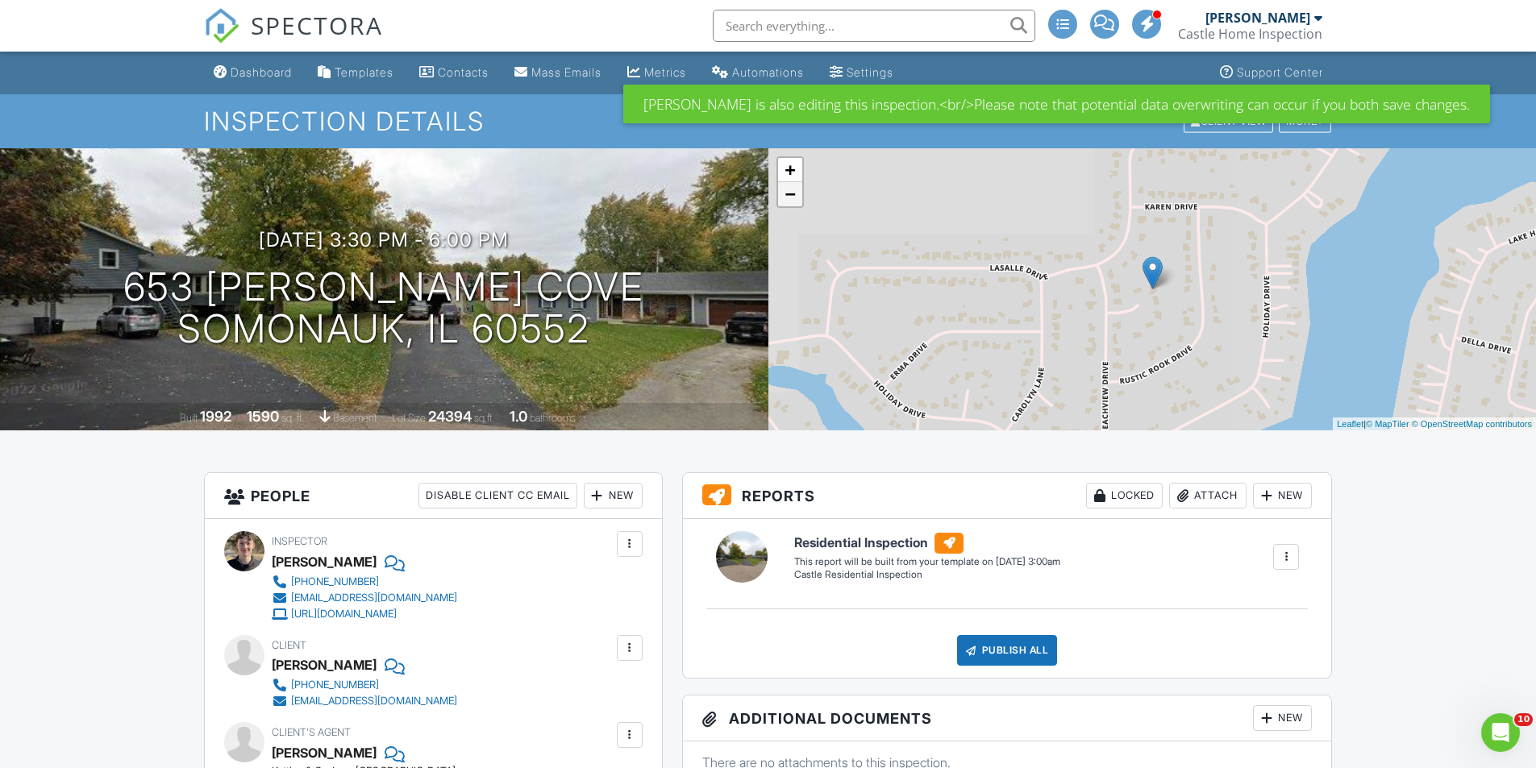
click at [793, 206] on link "−" at bounding box center [790, 194] width 24 height 24
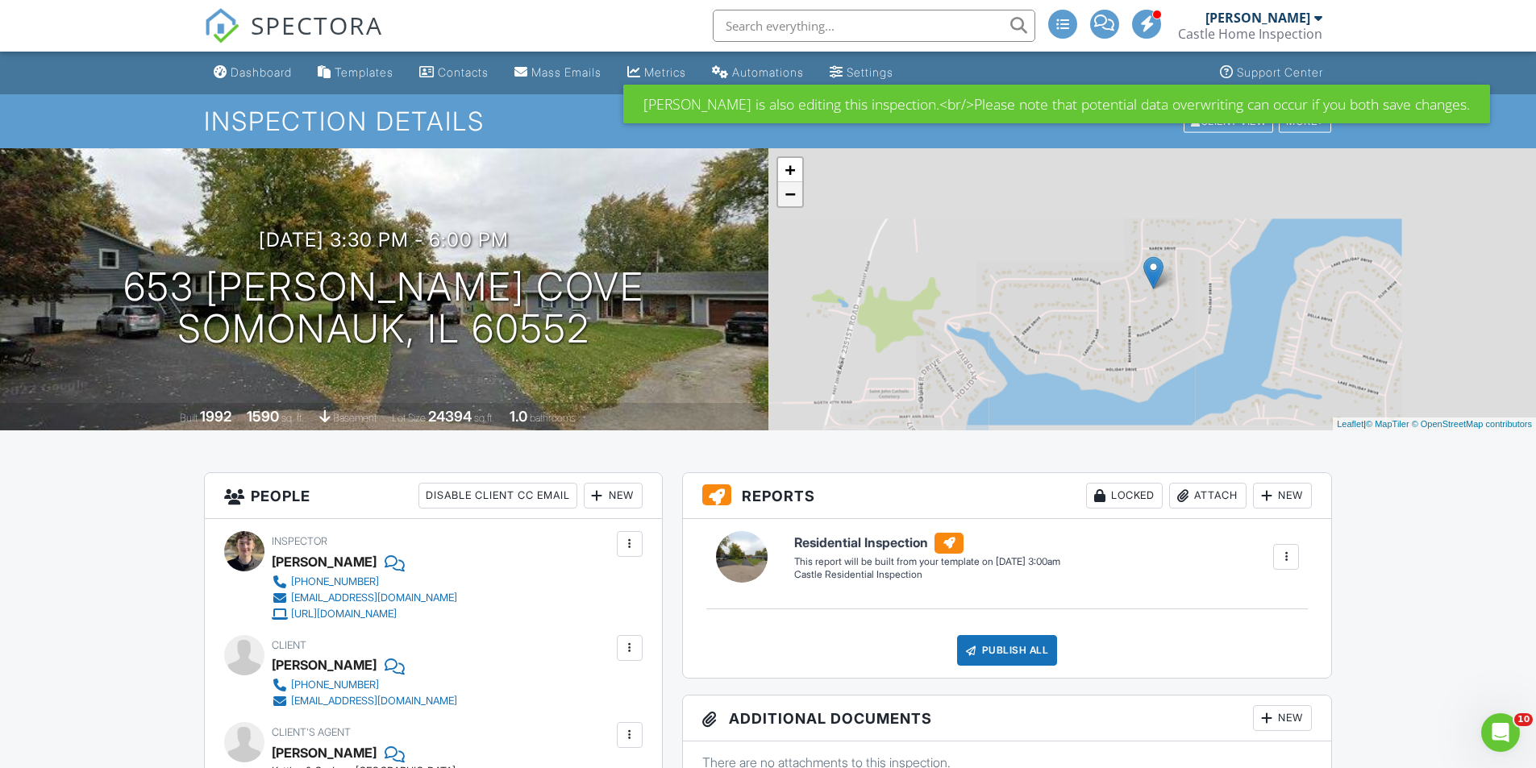
click at [791, 198] on link "−" at bounding box center [790, 194] width 24 height 24
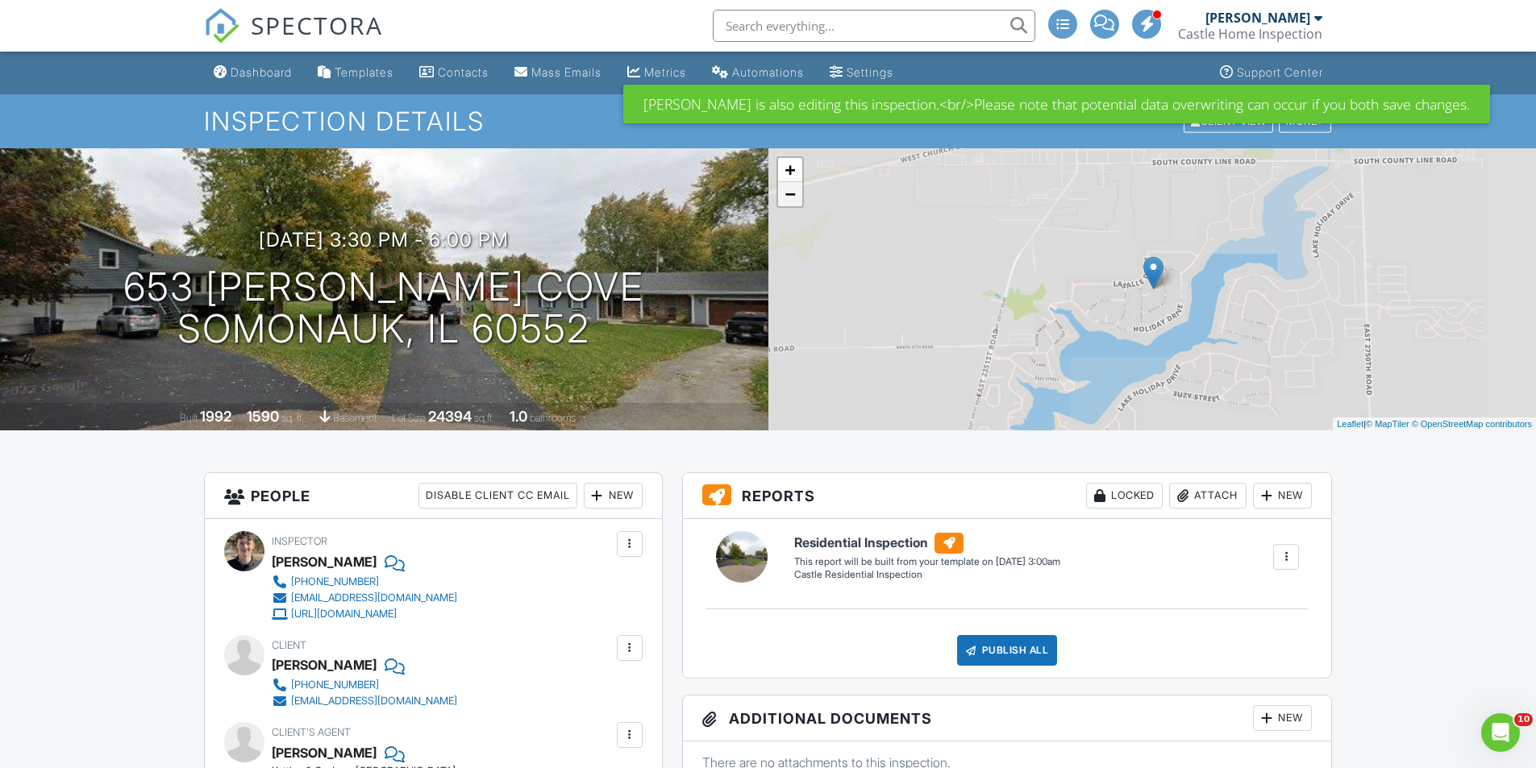
click at [791, 198] on link "−" at bounding box center [790, 194] width 24 height 24
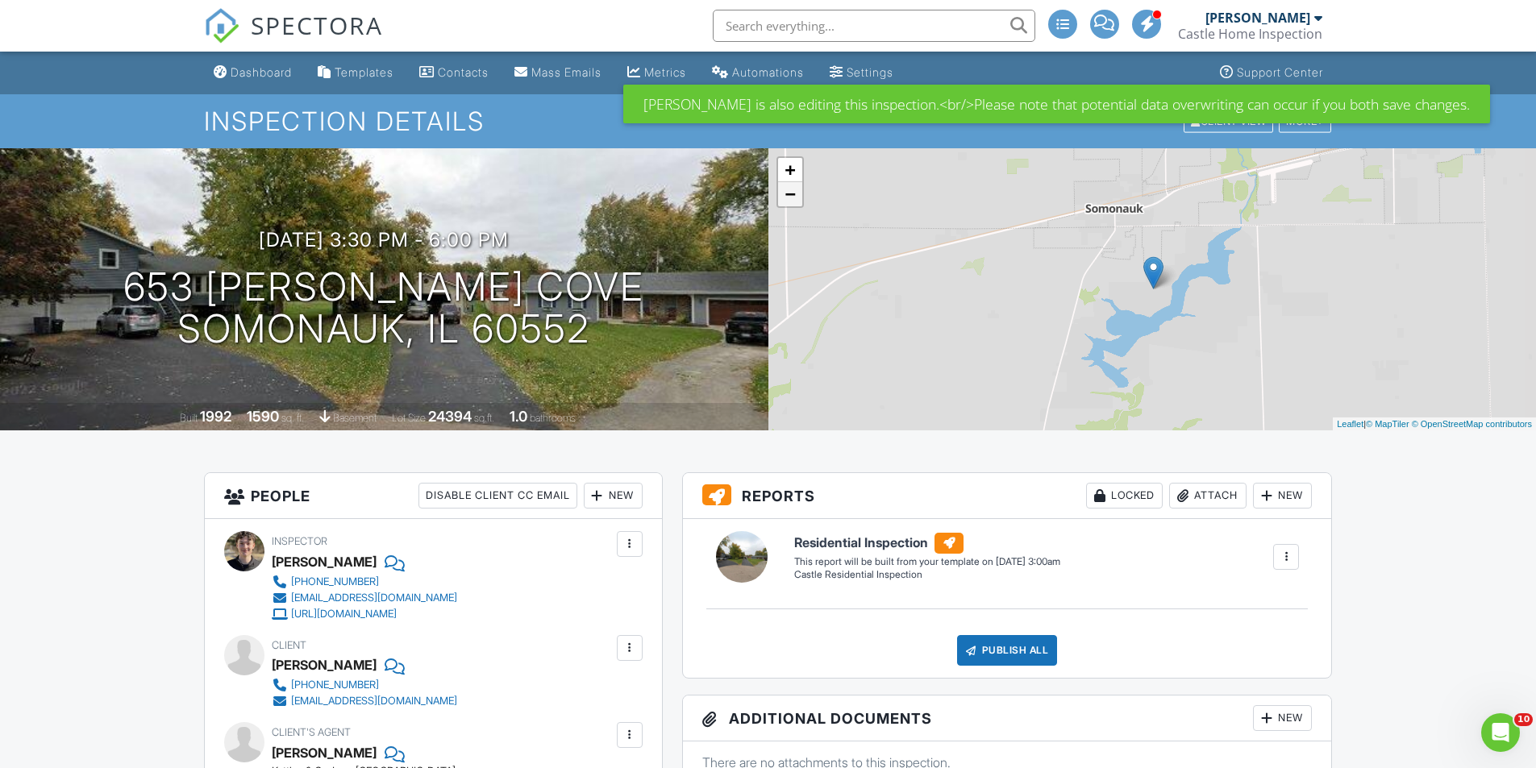
click at [791, 198] on link "−" at bounding box center [790, 194] width 24 height 24
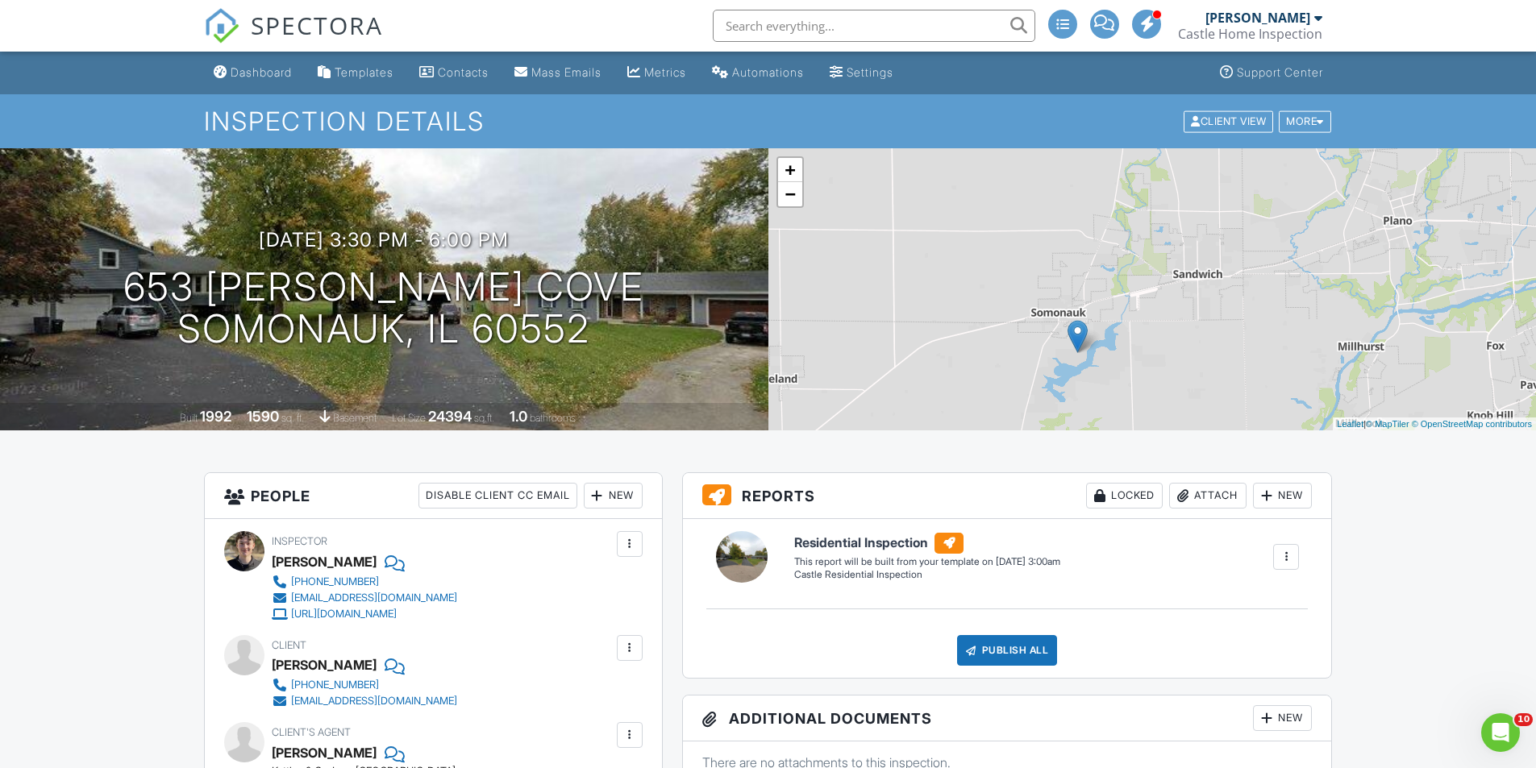
drag, startPoint x: 1222, startPoint y: 267, endPoint x: 1146, endPoint y: 332, distance: 100.0
click at [1146, 332] on div "+ − Leaflet | © MapTiler © OpenStreetMap contributors" at bounding box center [1152, 289] width 768 height 282
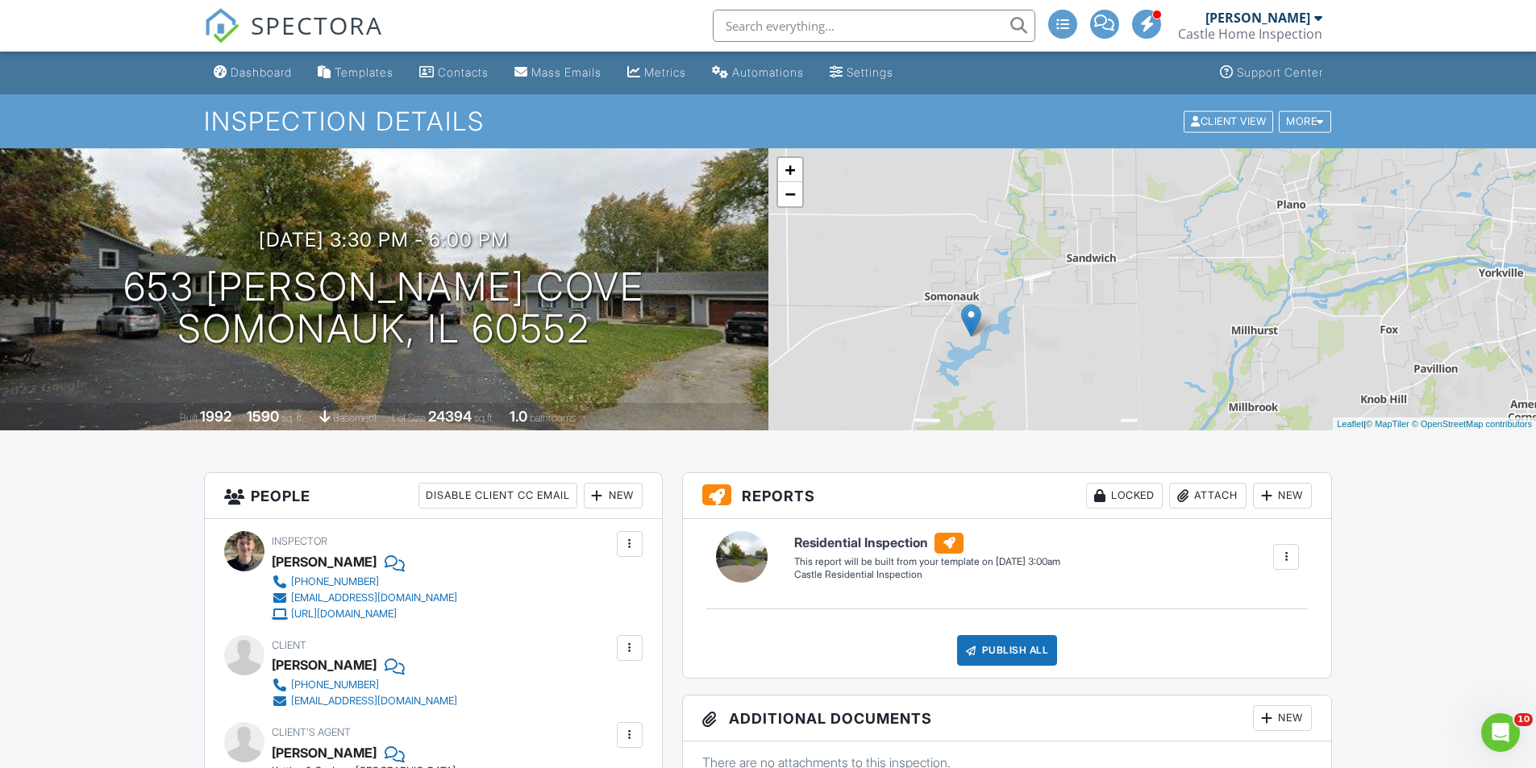
drag, startPoint x: 1256, startPoint y: 335, endPoint x: 1148, endPoint y: 320, distance: 109.0
click at [1148, 320] on div "+ − Leaflet | © MapTiler © OpenStreetMap contributors" at bounding box center [1152, 289] width 768 height 282
click at [256, 69] on div "Dashboard" at bounding box center [261, 72] width 61 height 14
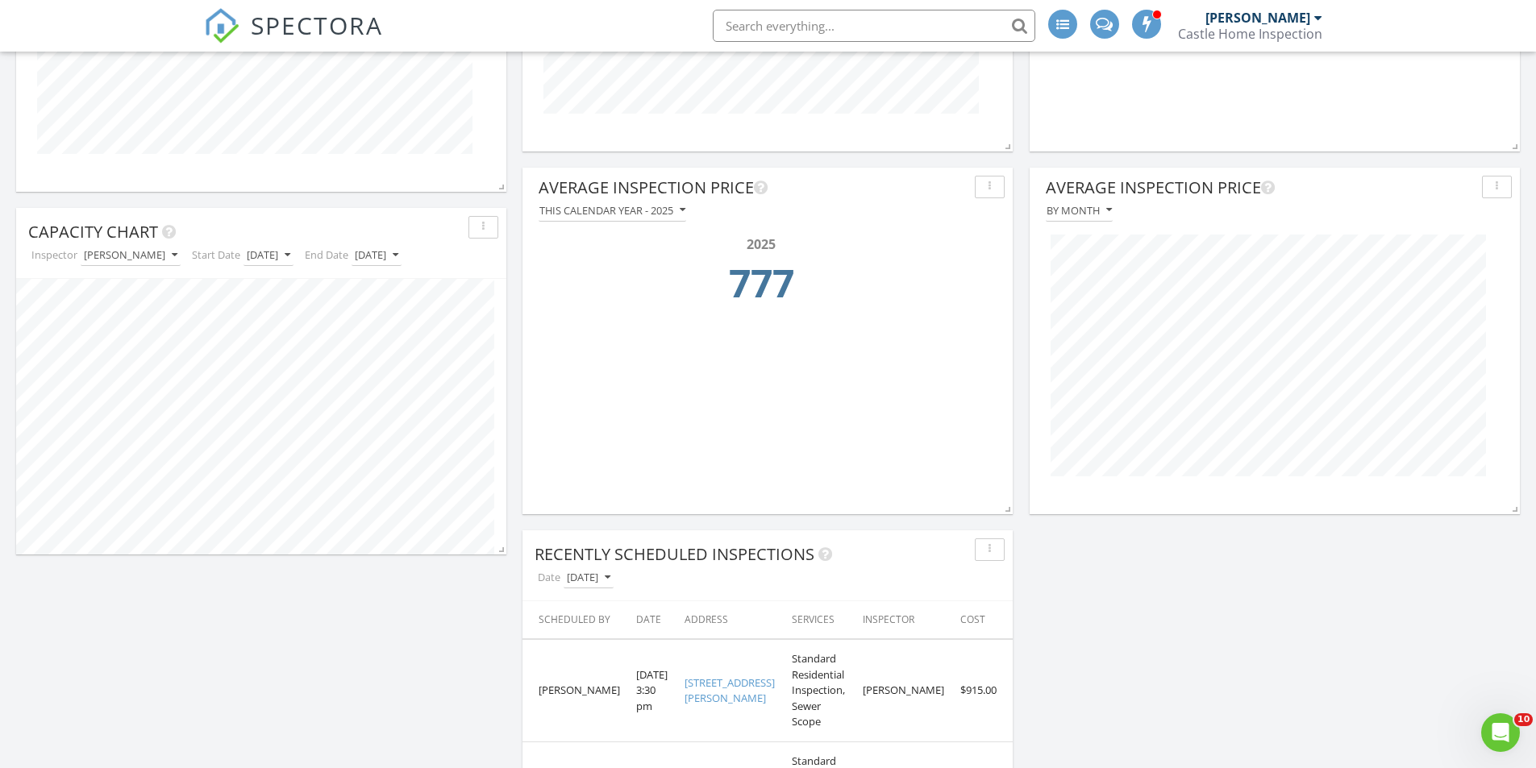
scroll to position [2260, 0]
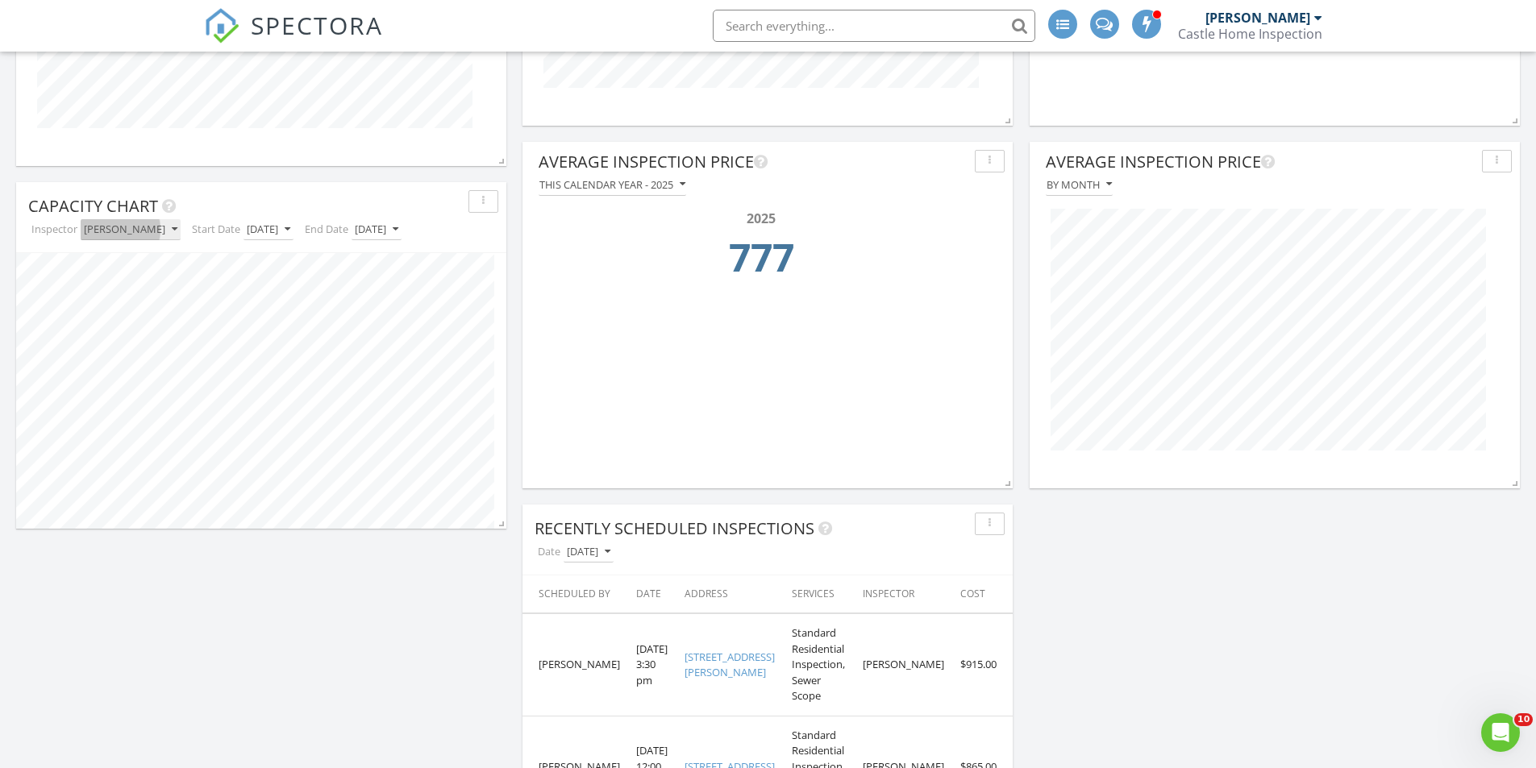
click at [142, 225] on div "[PERSON_NAME]" at bounding box center [131, 229] width 94 height 11
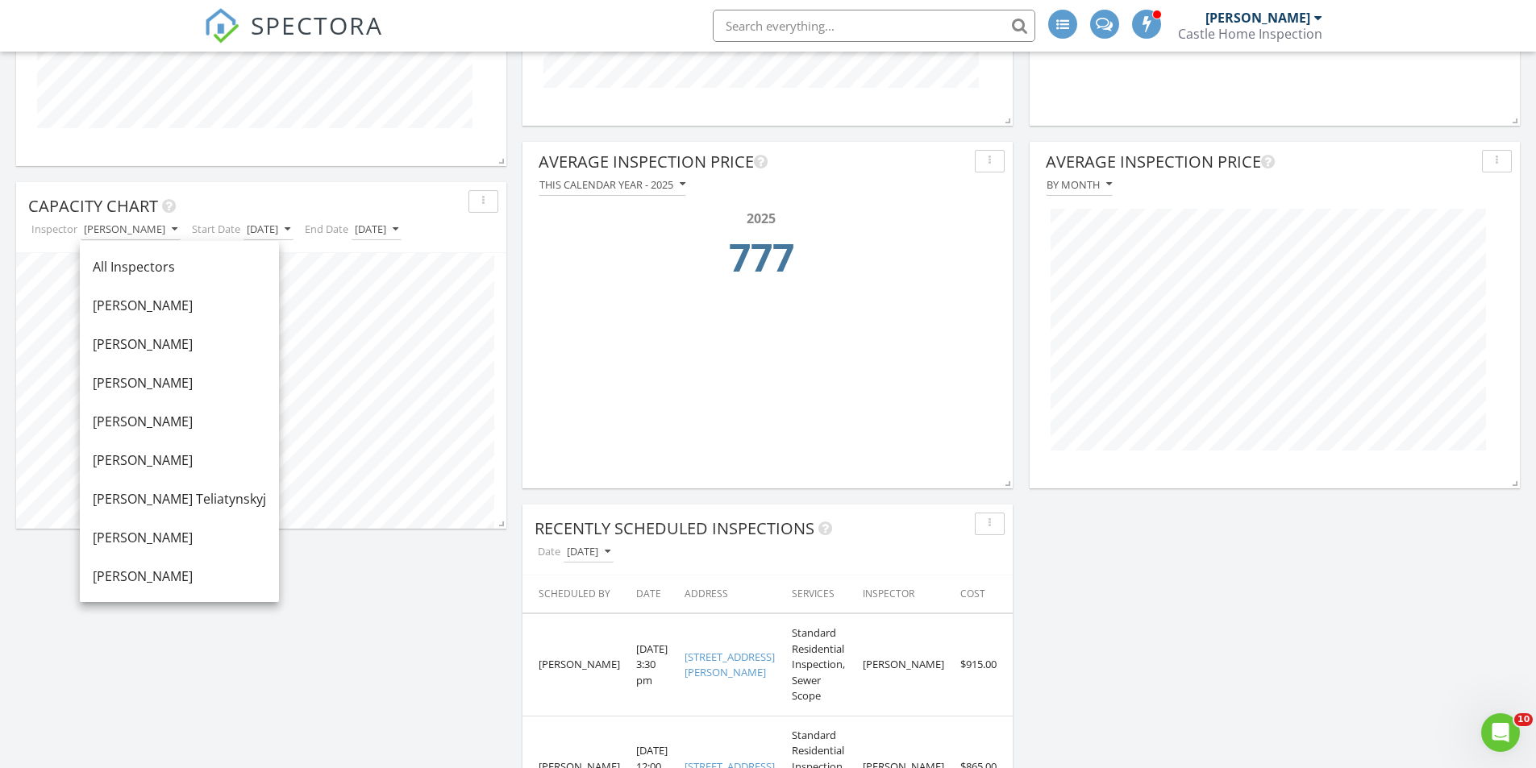
click at [155, 576] on div "[PERSON_NAME]" at bounding box center [179, 576] width 173 height 19
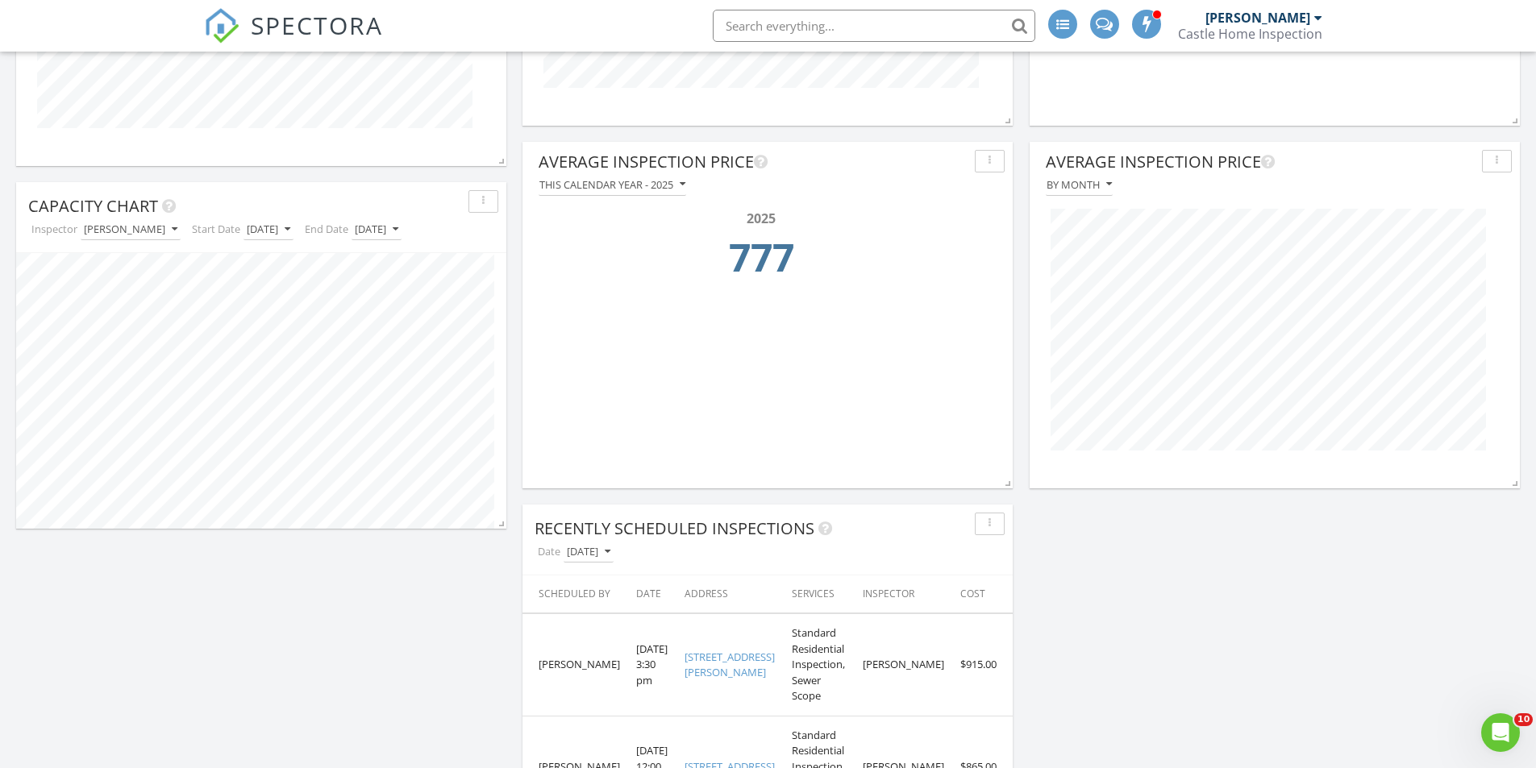
scroll to position [347, 490]
click at [123, 225] on div "[PERSON_NAME]" at bounding box center [131, 229] width 94 height 11
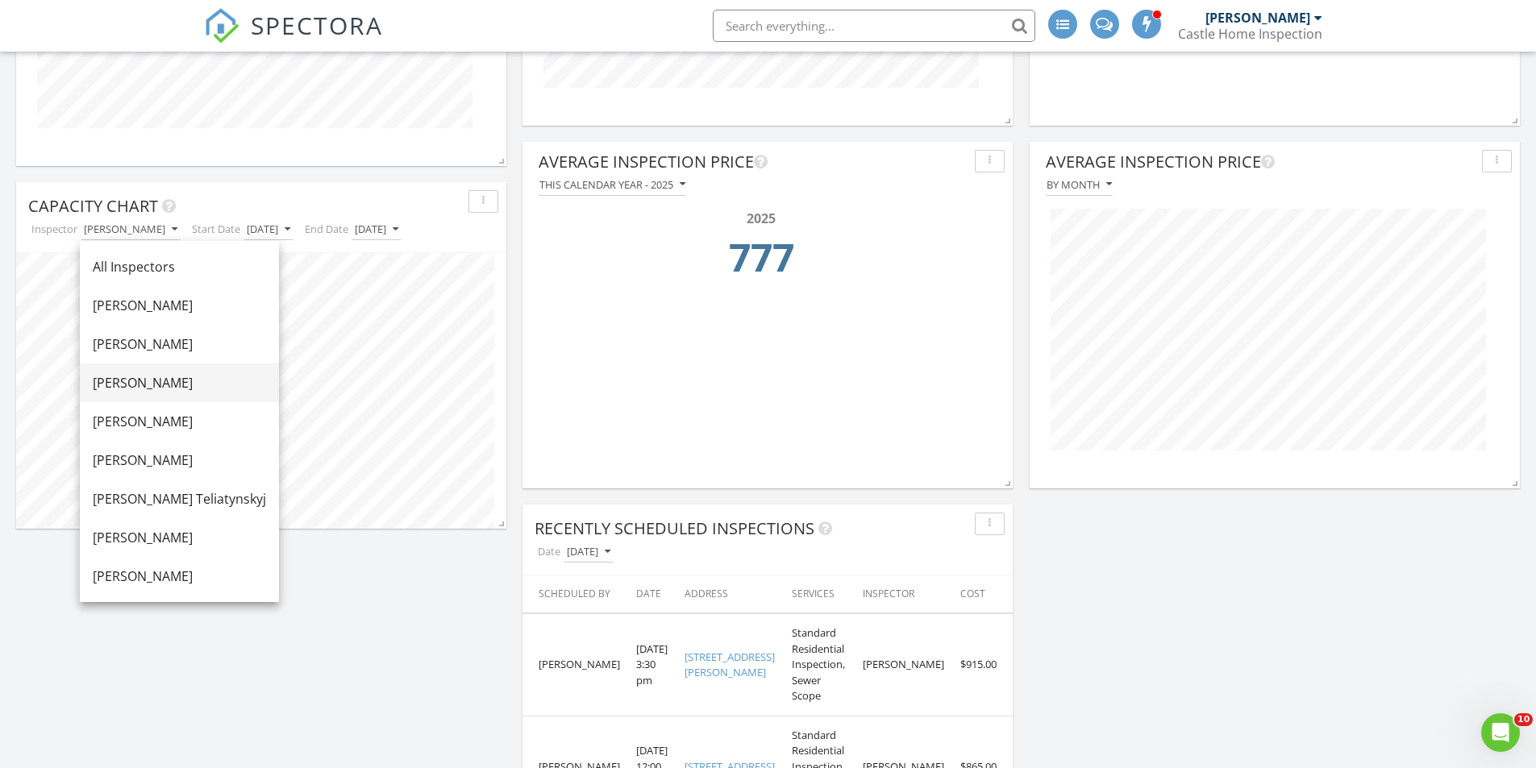
click at [121, 377] on div "[PERSON_NAME]" at bounding box center [179, 382] width 173 height 19
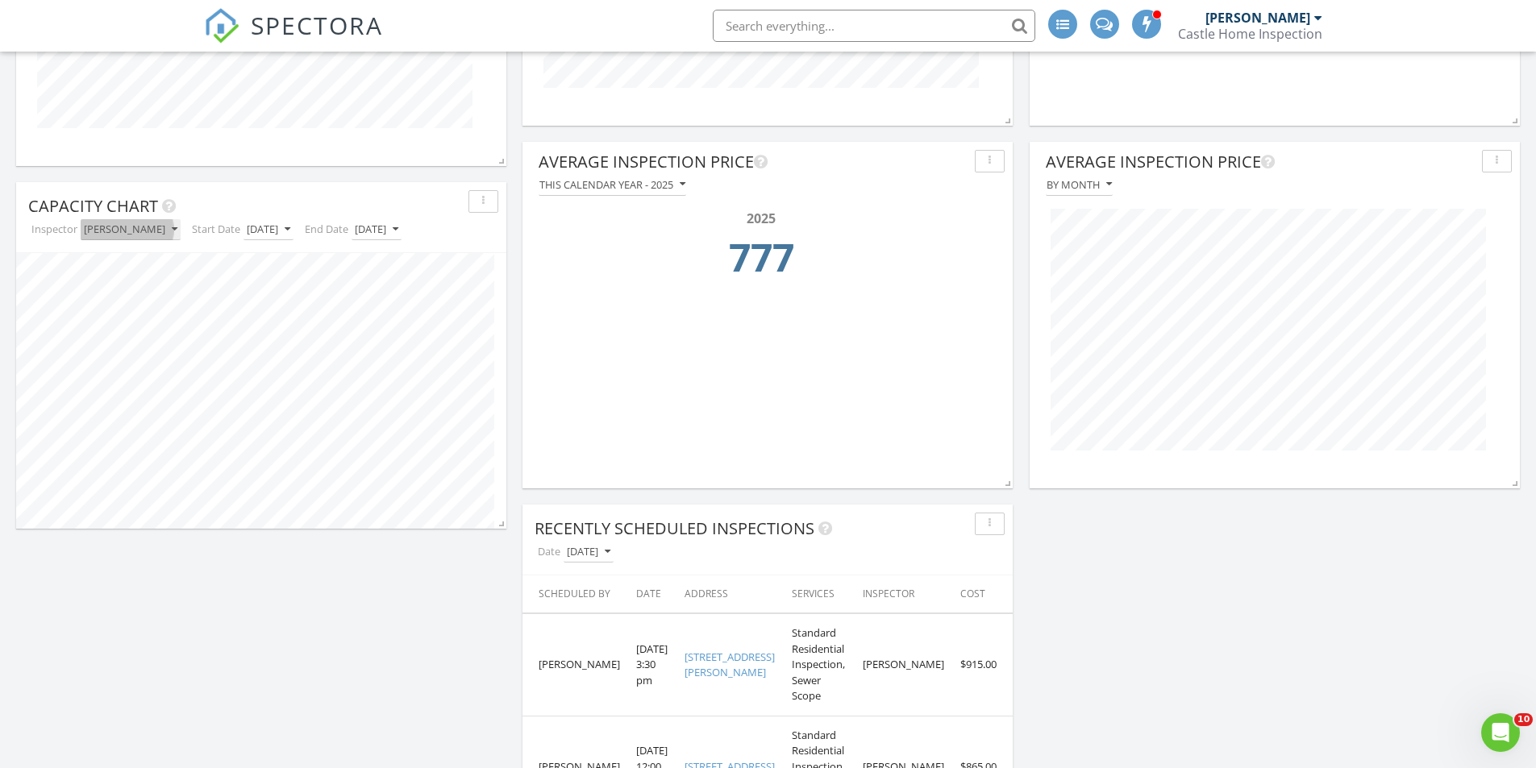
click at [123, 234] on div "[PERSON_NAME]" at bounding box center [131, 229] width 94 height 11
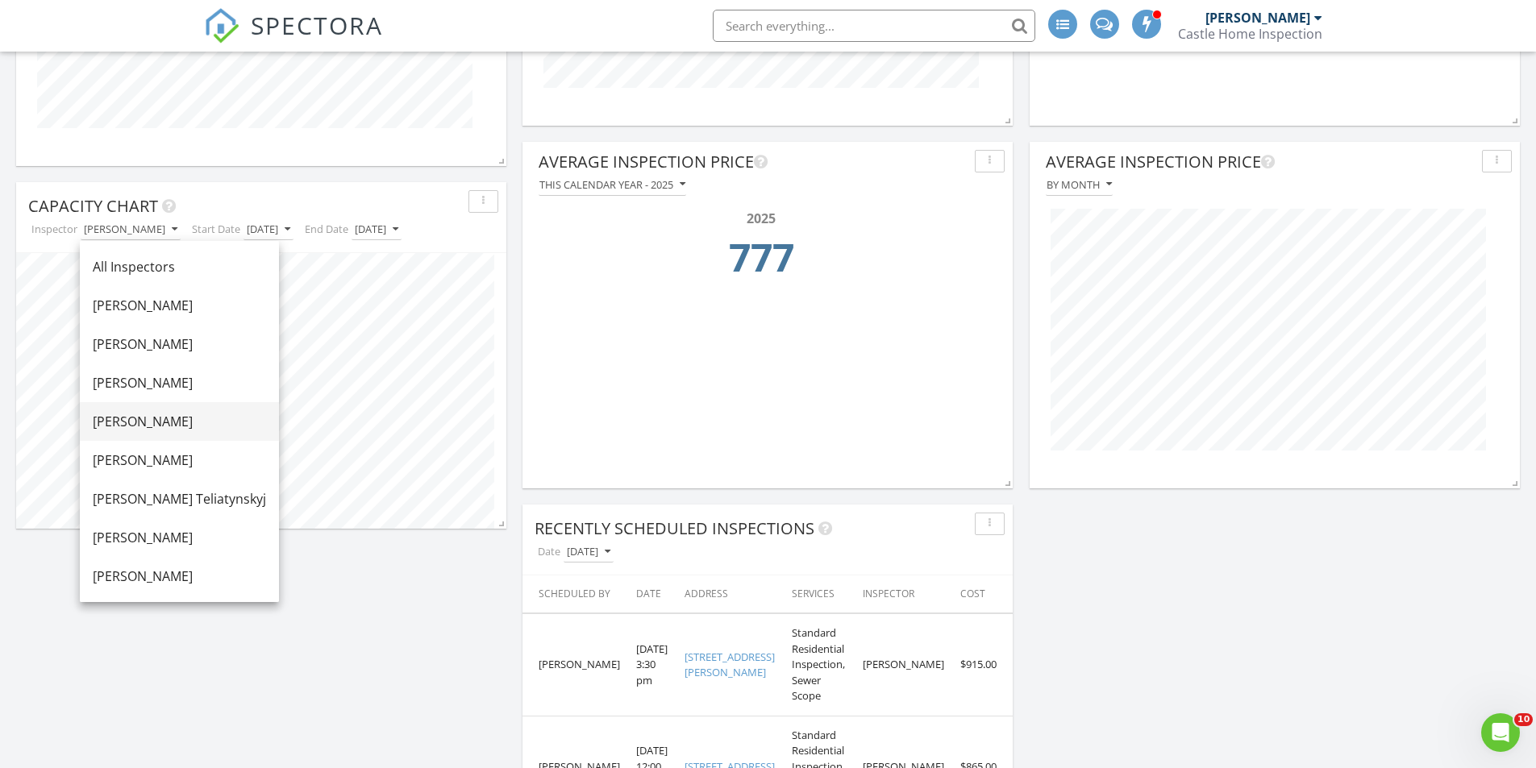
click at [139, 426] on div "[PERSON_NAME]" at bounding box center [179, 421] width 173 height 19
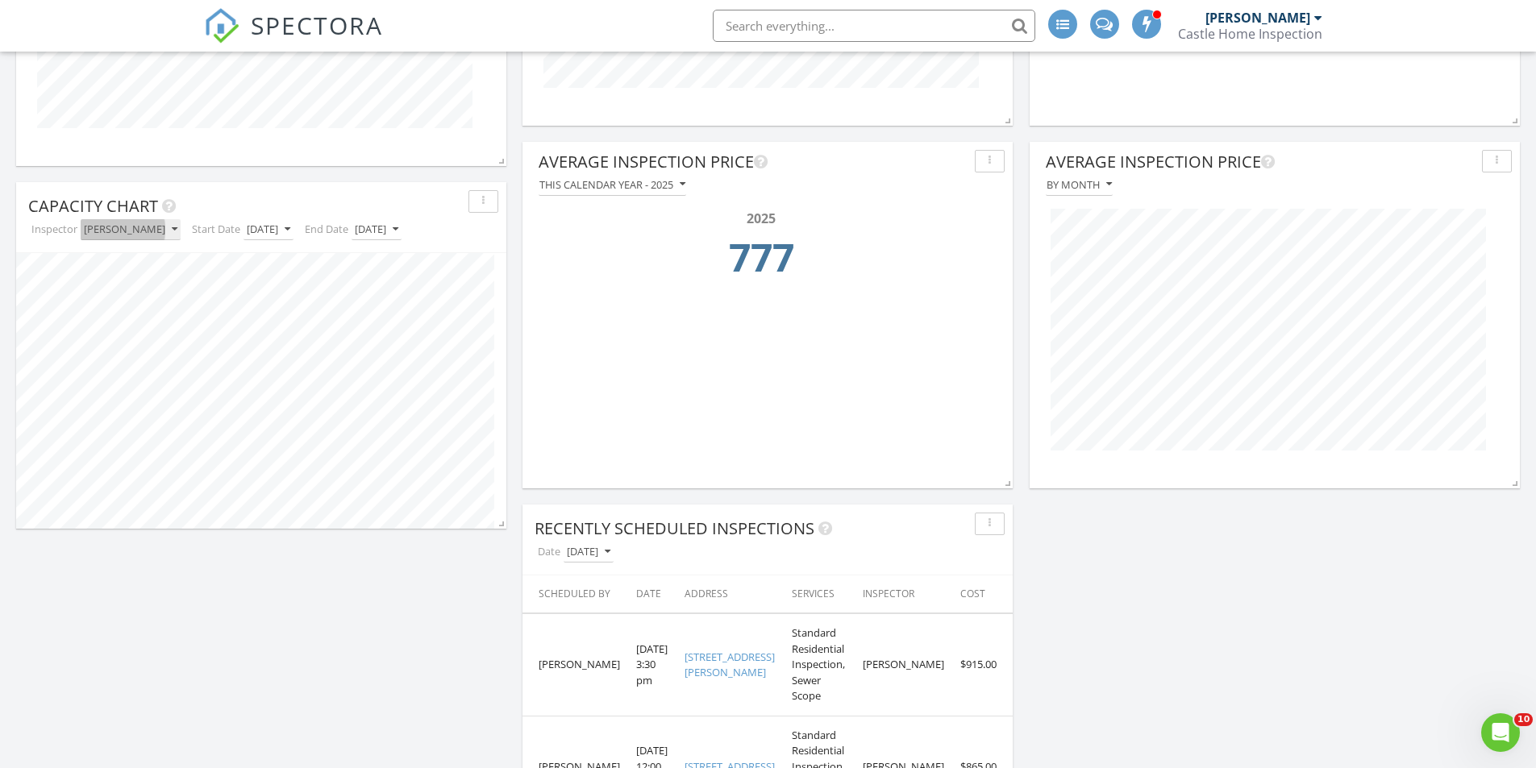
click at [110, 227] on div "[PERSON_NAME]" at bounding box center [131, 229] width 94 height 11
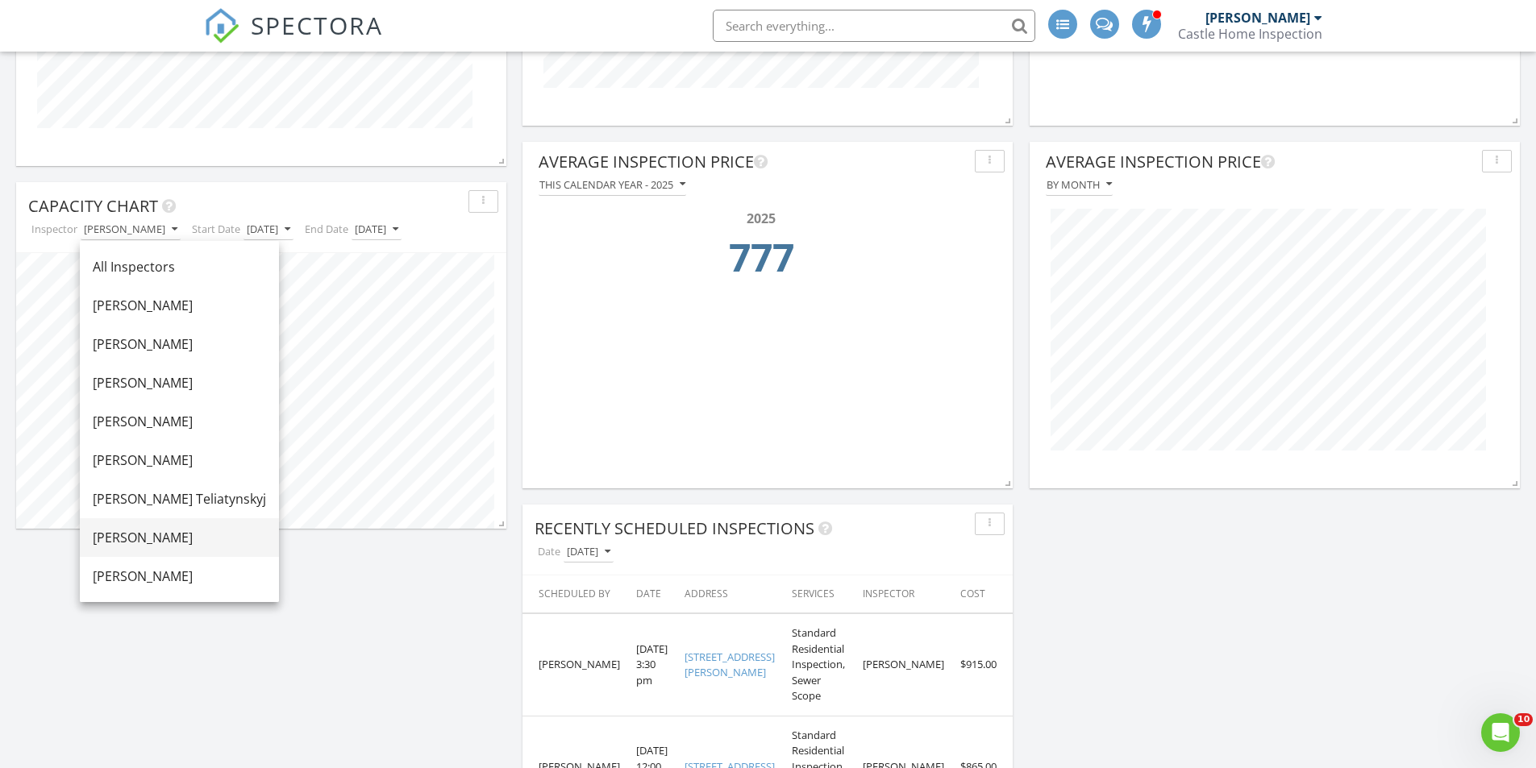
click at [127, 538] on div "[PERSON_NAME]" at bounding box center [179, 537] width 173 height 19
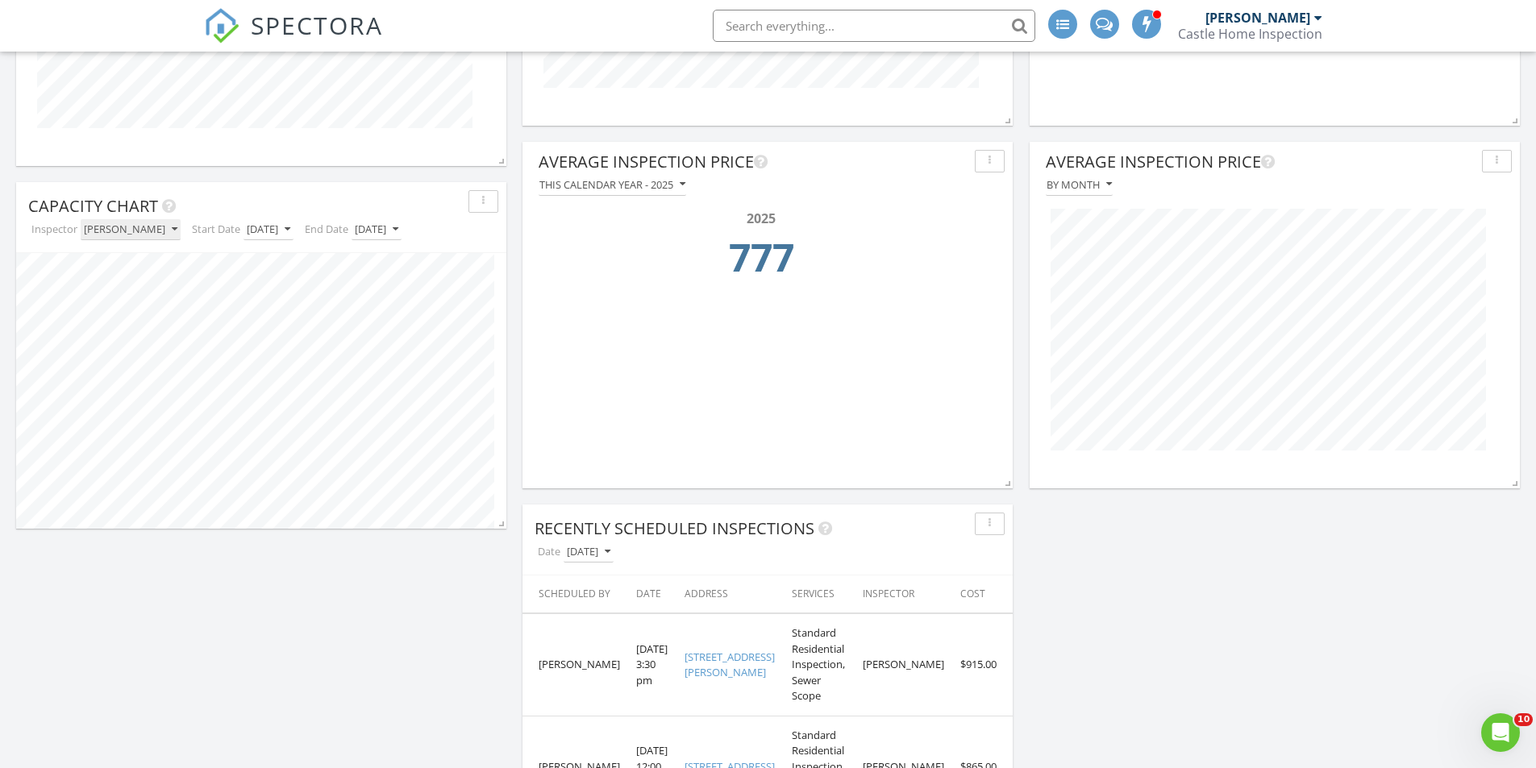
click at [172, 229] on icon "button" at bounding box center [175, 229] width 6 height 11
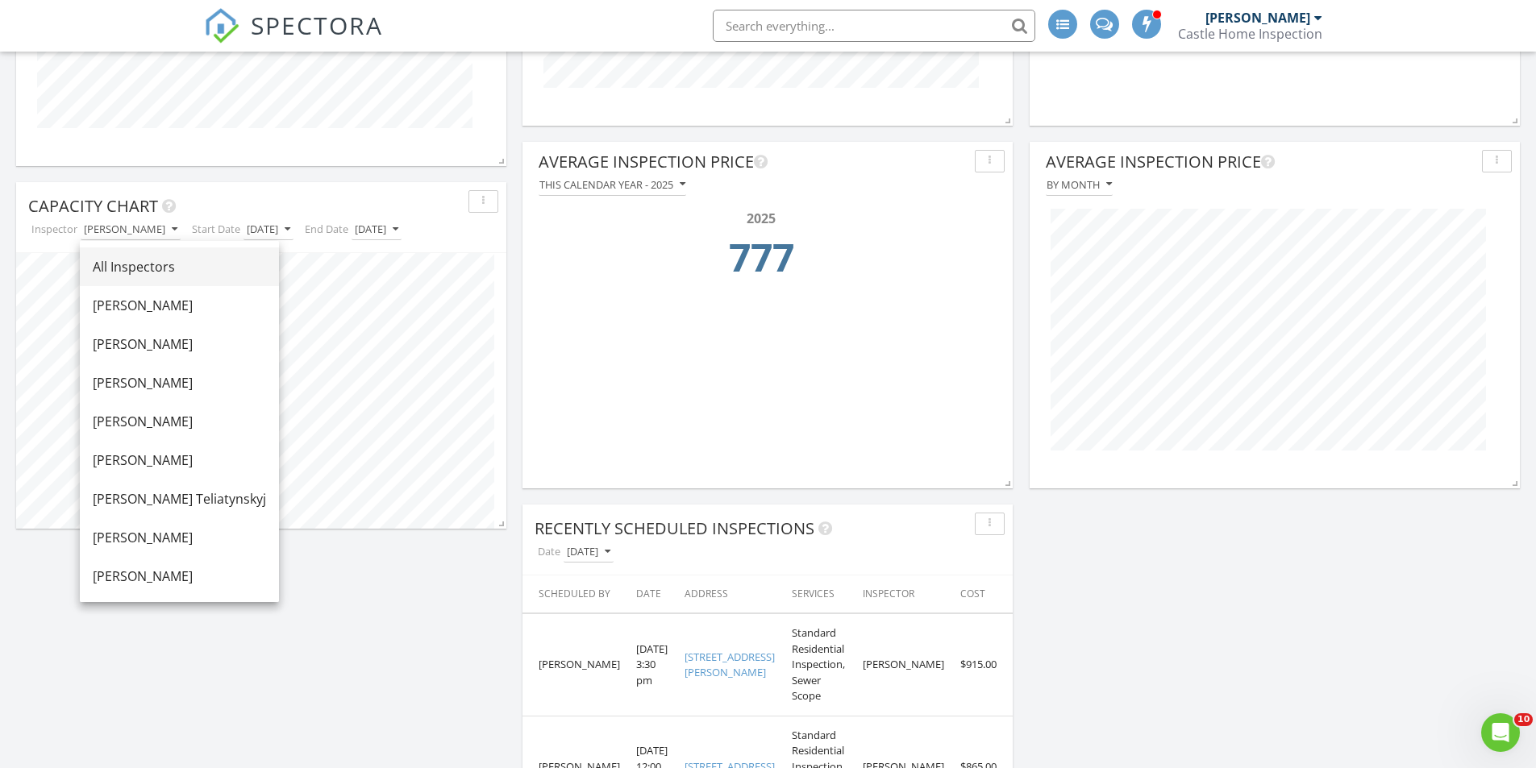
click at [121, 265] on div "All Inspectors" at bounding box center [179, 266] width 173 height 19
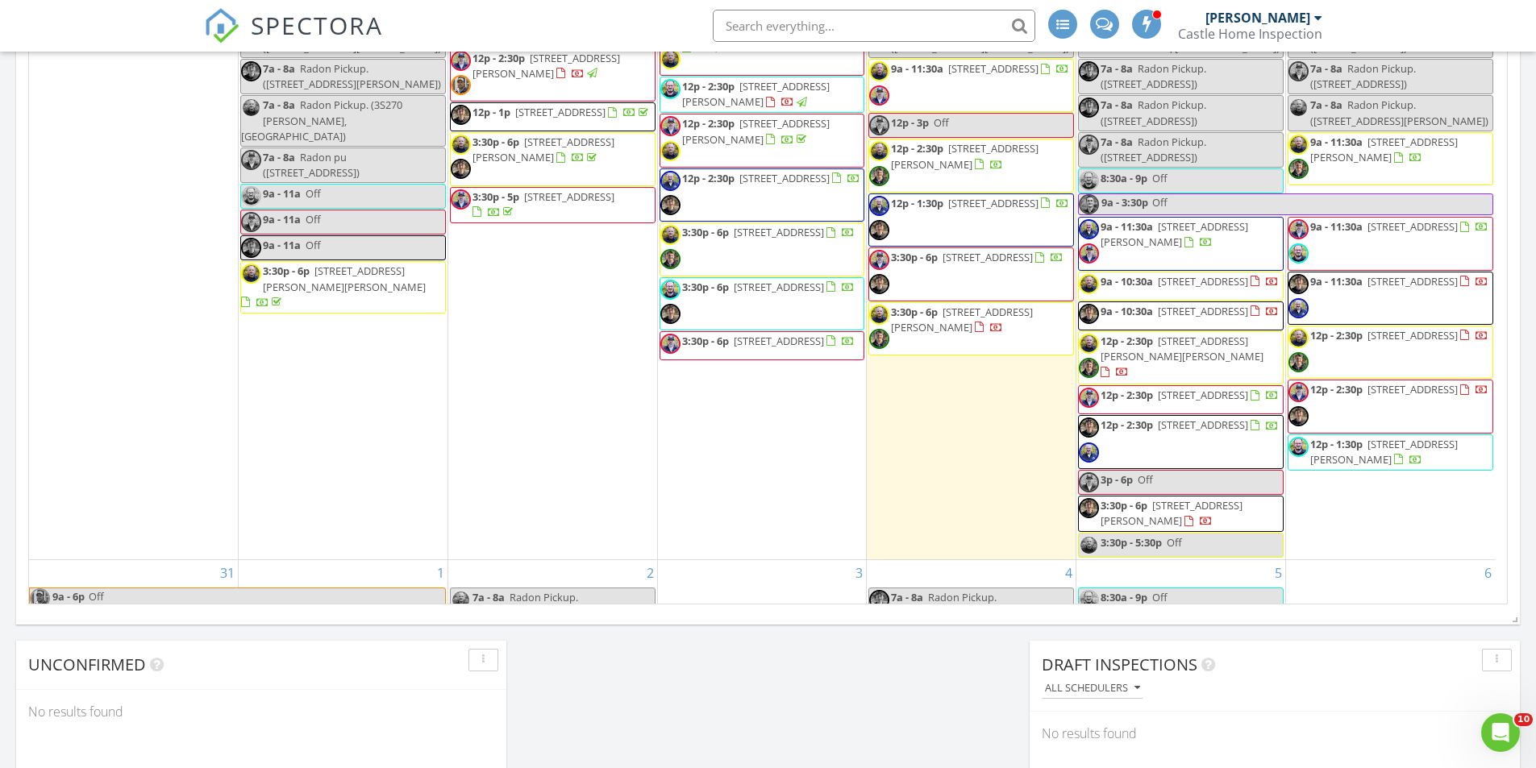
scroll to position [859, 0]
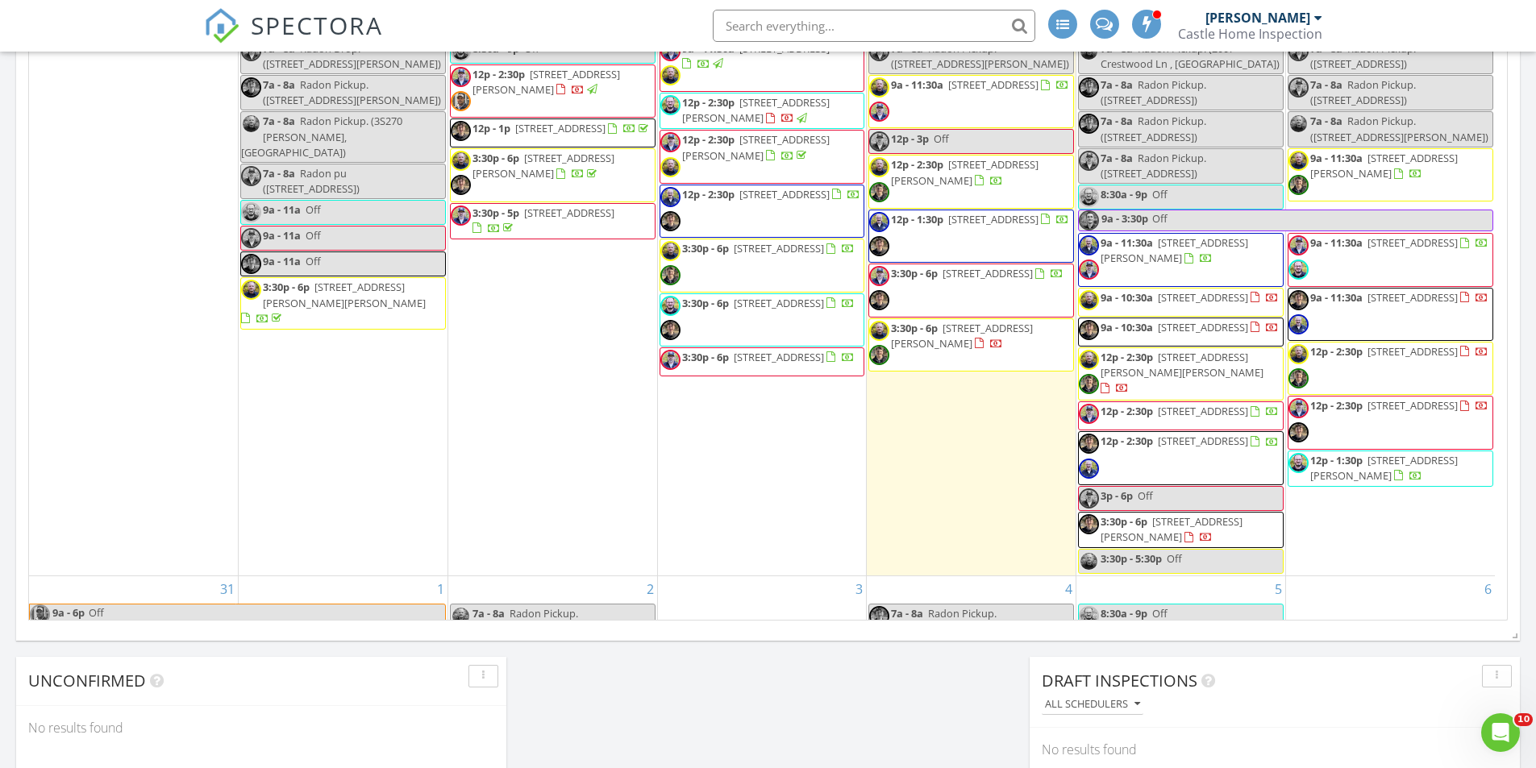
click at [1435, 319] on span "9a - 11:30a 821 N Rosewood Ave, Kankakee 60901" at bounding box center [1388, 314] width 200 height 48
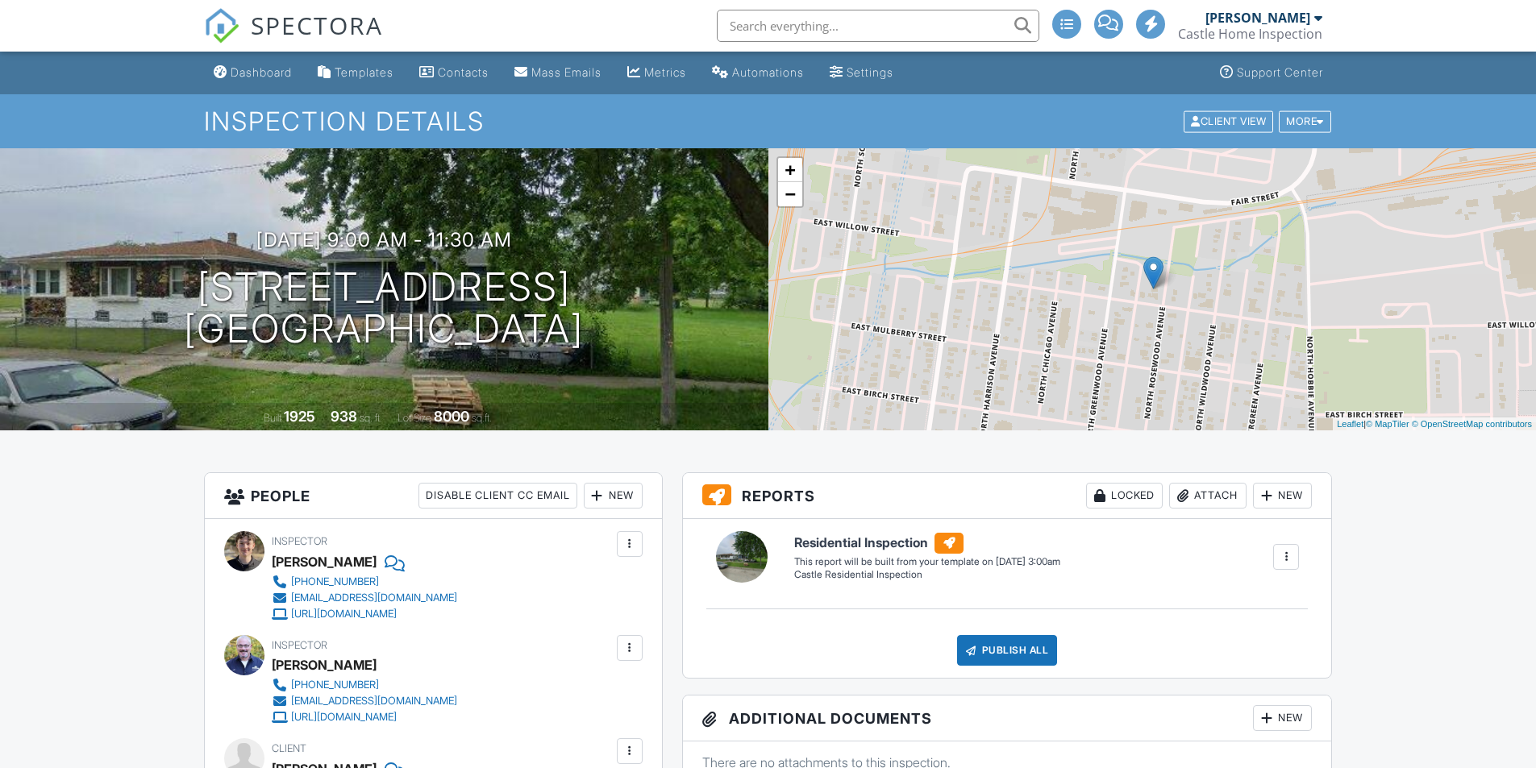
click at [631, 653] on div at bounding box center [630, 648] width 16 height 16
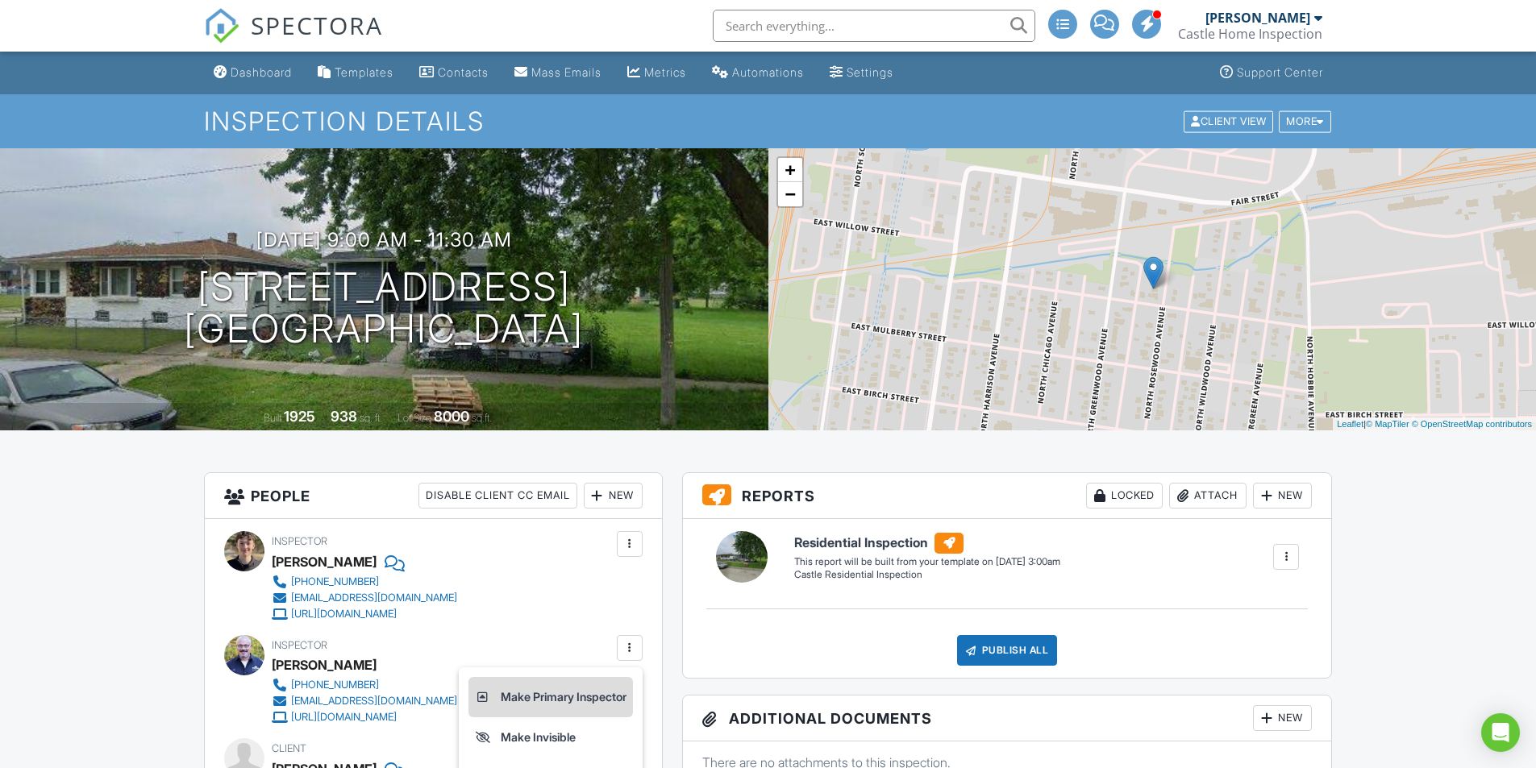
click at [534, 695] on li "Make Primary Inspector" at bounding box center [550, 697] width 164 height 40
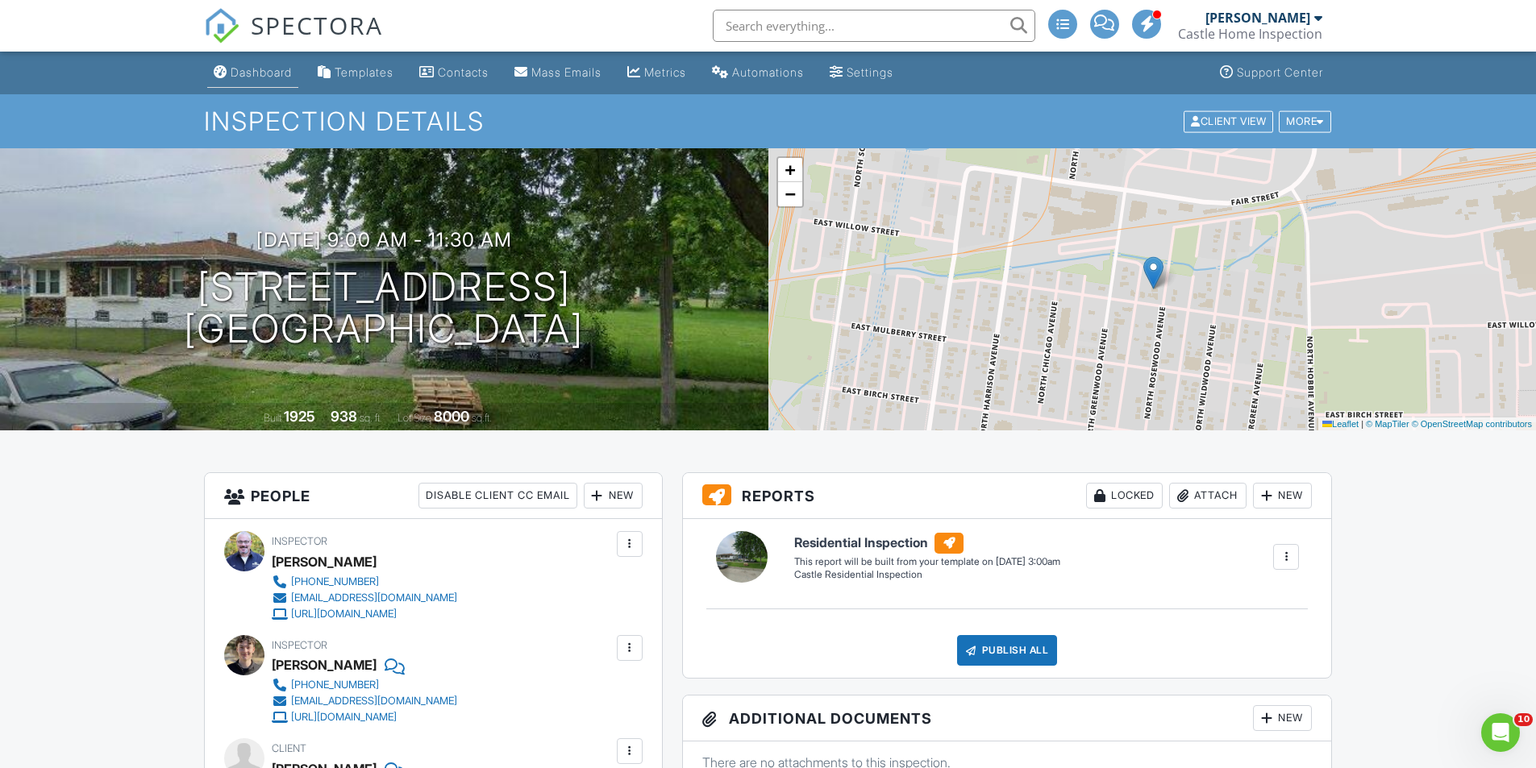
click at [268, 69] on div "Dashboard" at bounding box center [261, 72] width 61 height 14
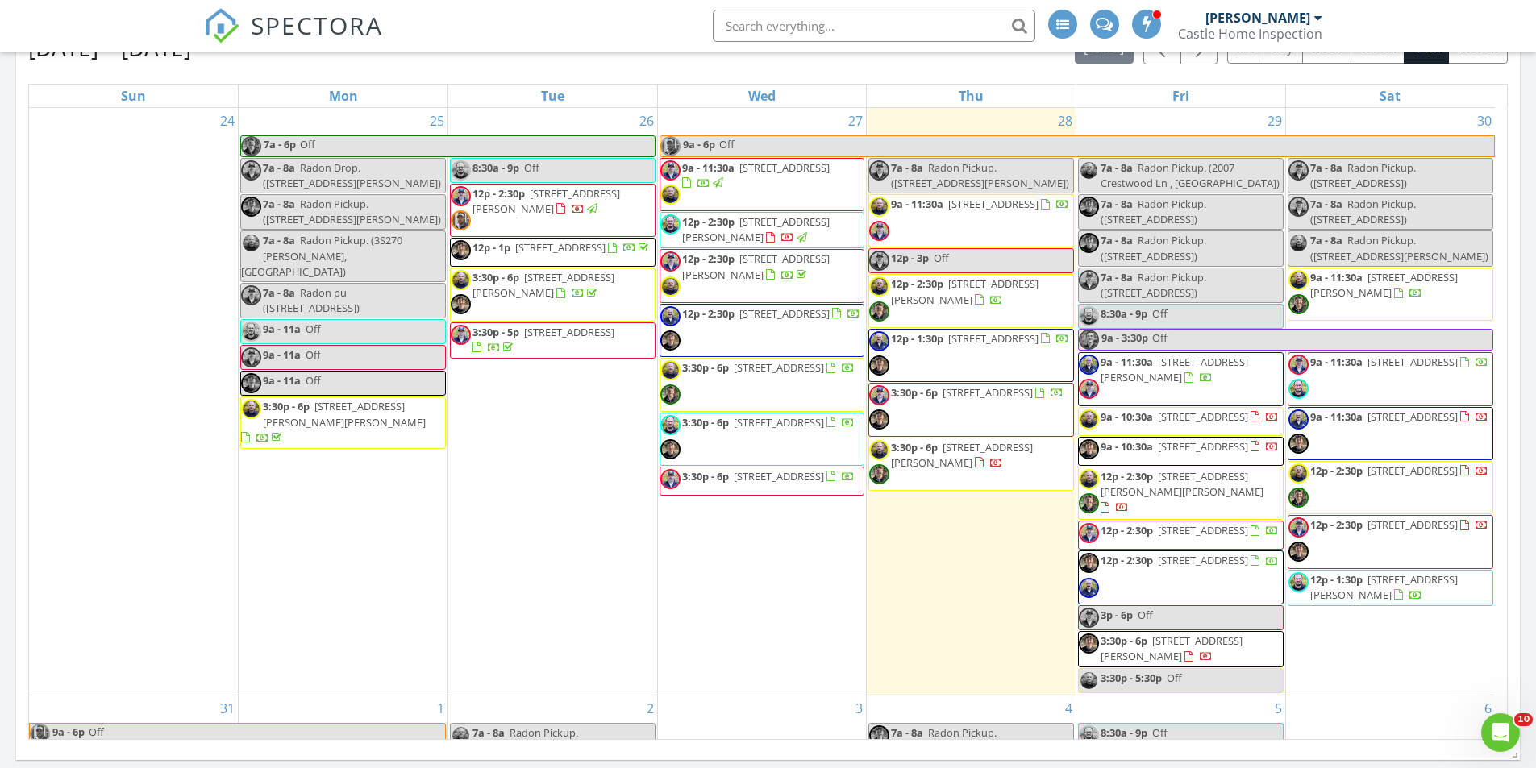
scroll to position [729, 0]
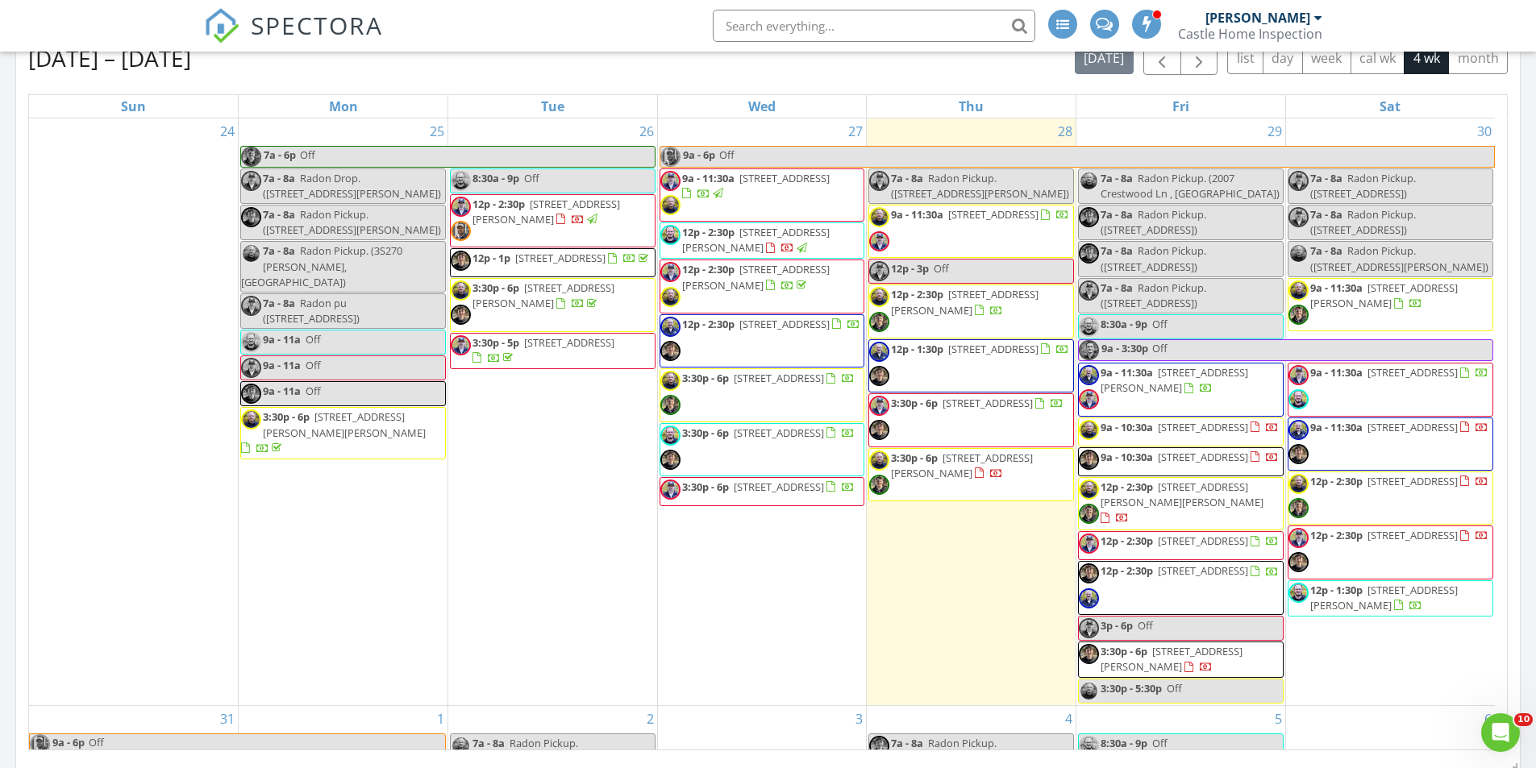
click at [811, 397] on span "3:30p - 6p [STREET_ADDRESS]" at bounding box center [757, 395] width 194 height 48
